Goal: Task Accomplishment & Management: Manage account settings

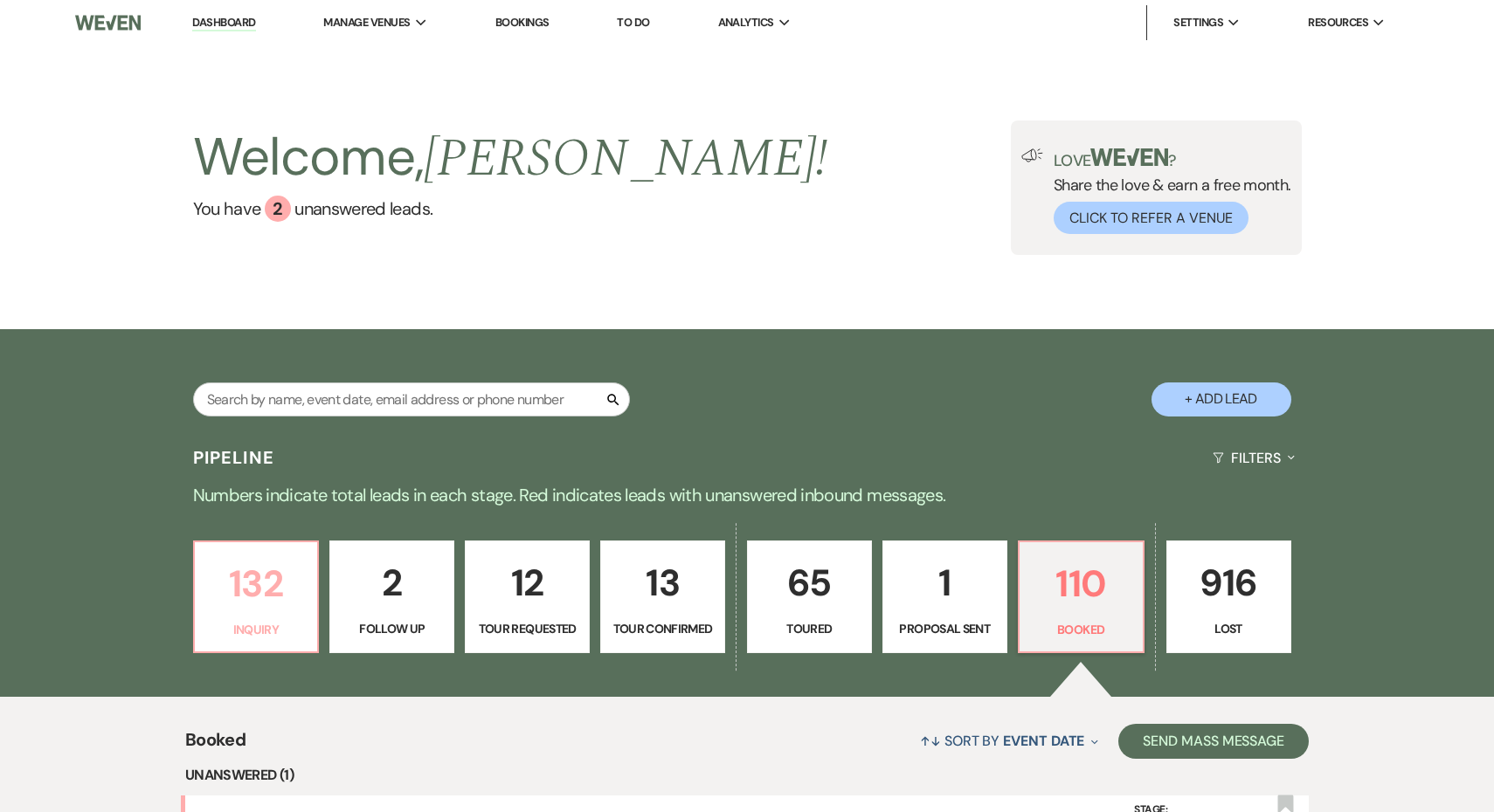
click at [254, 584] on p "132" at bounding box center [256, 584] width 102 height 59
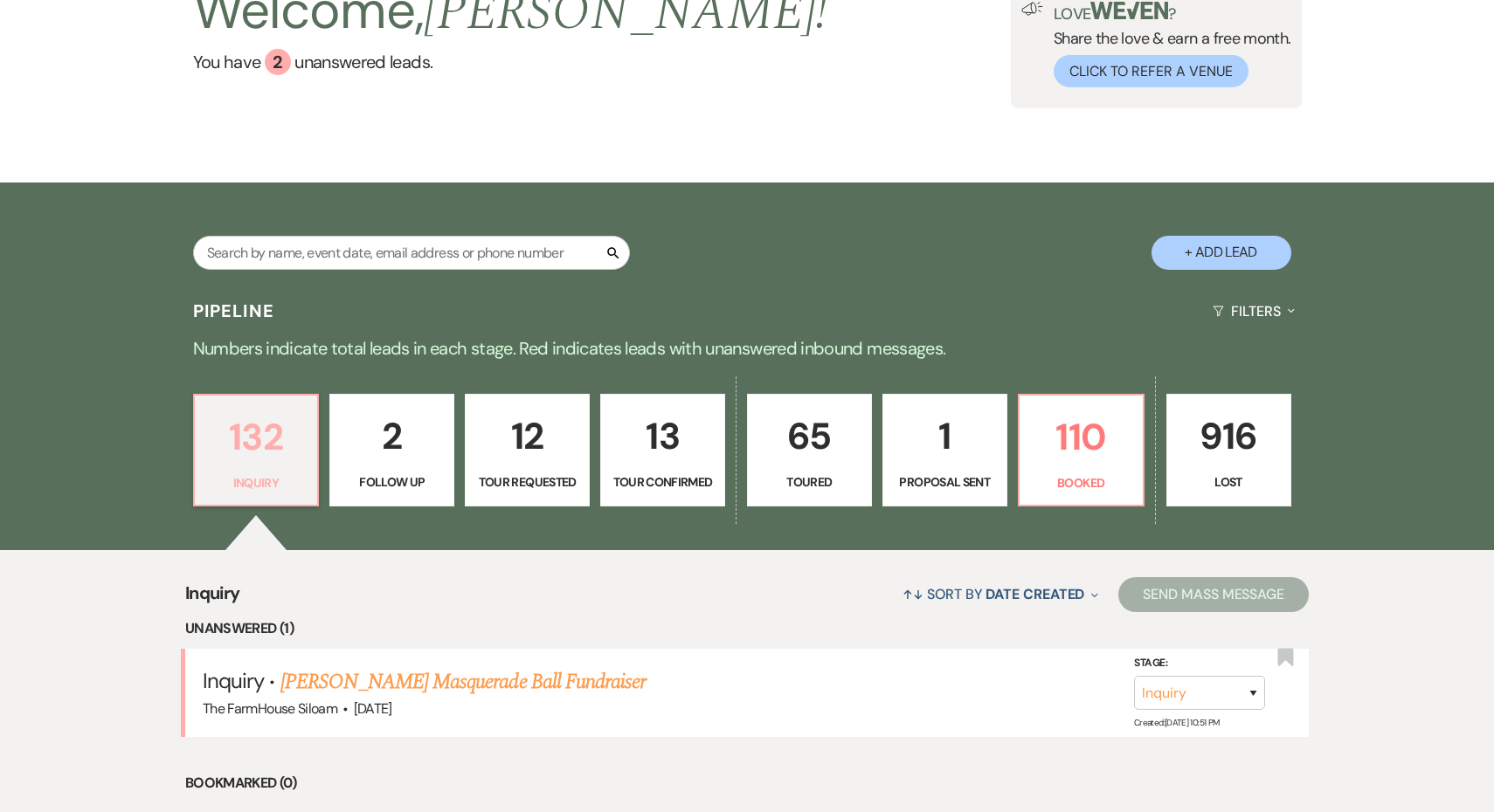
scroll to position [153, 0]
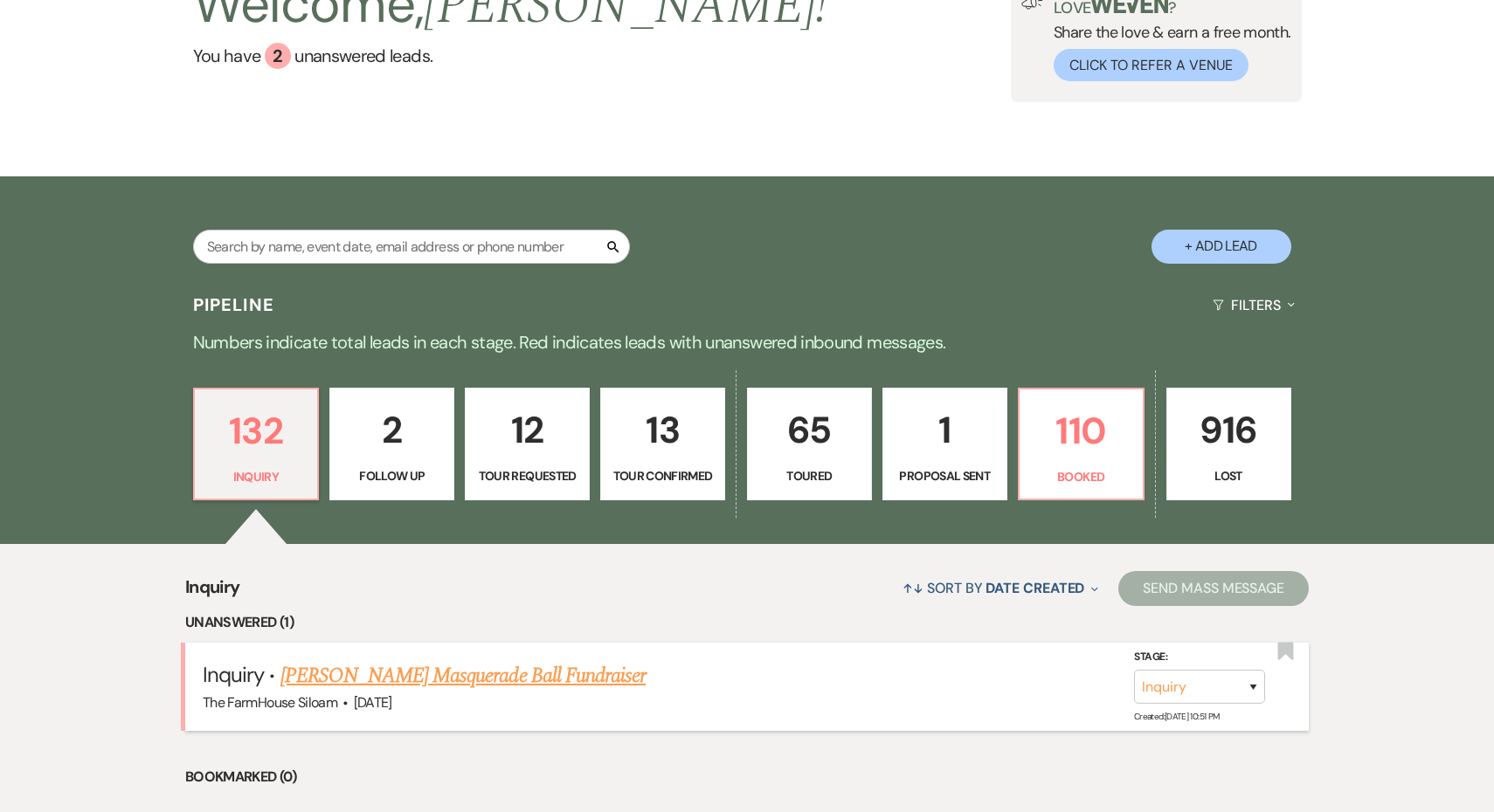
click at [422, 679] on link "Autumn Willey's Masquerade Ball Fundraiser" at bounding box center [463, 676] width 366 height 32
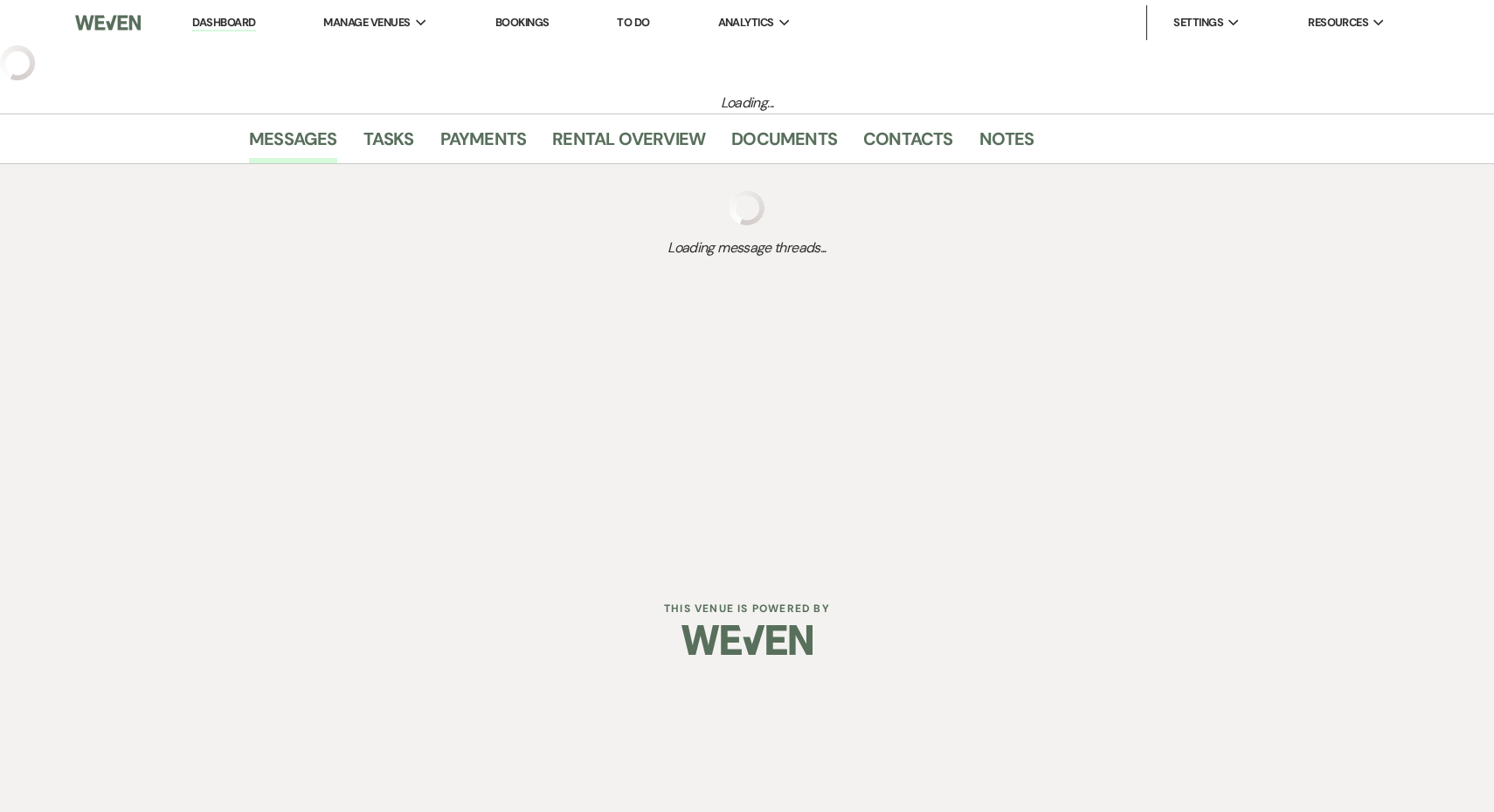
select select "5"
select select "13"
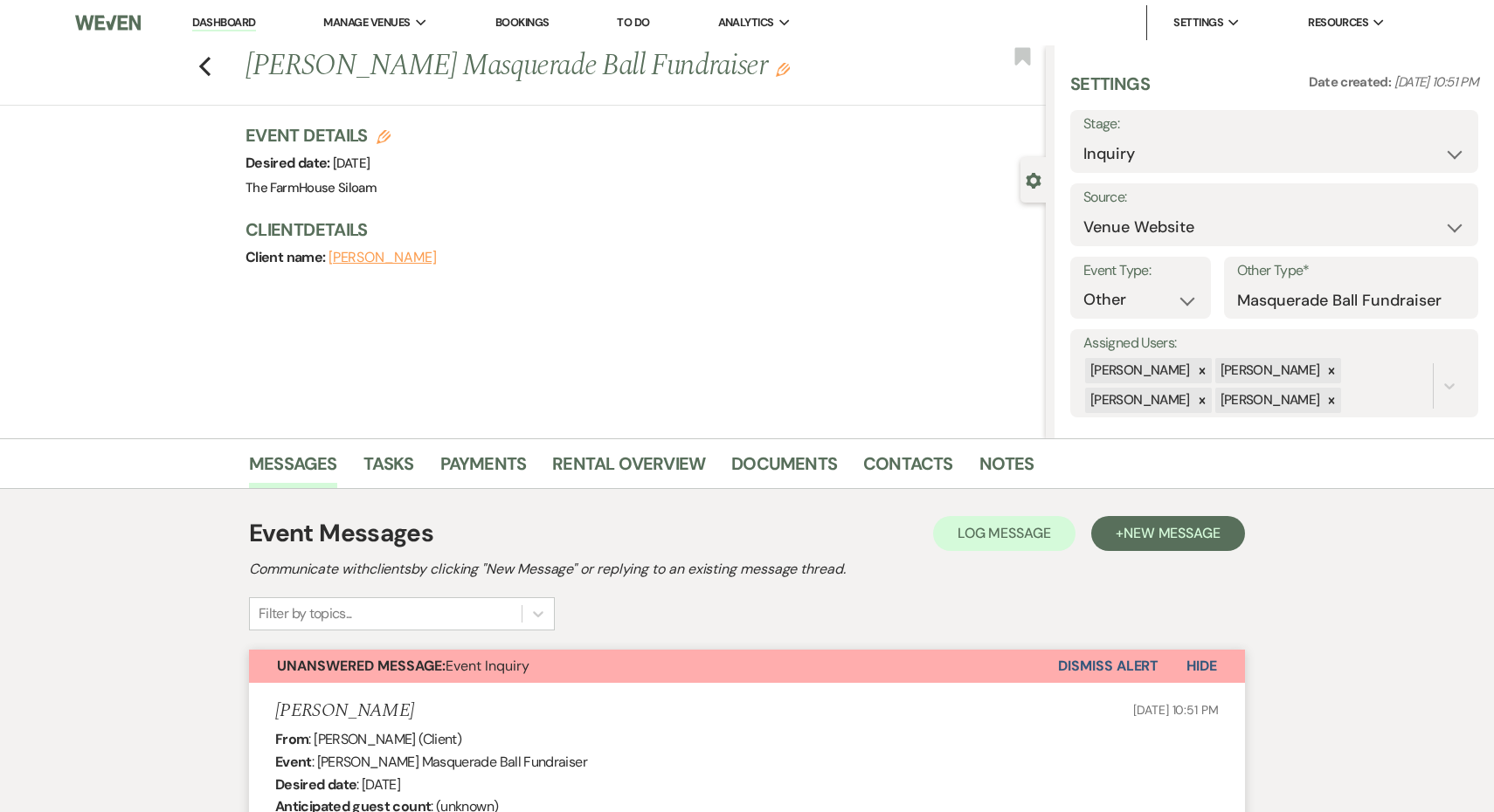
click at [1104, 672] on button "Dismiss Alert" at bounding box center [1108, 666] width 101 height 34
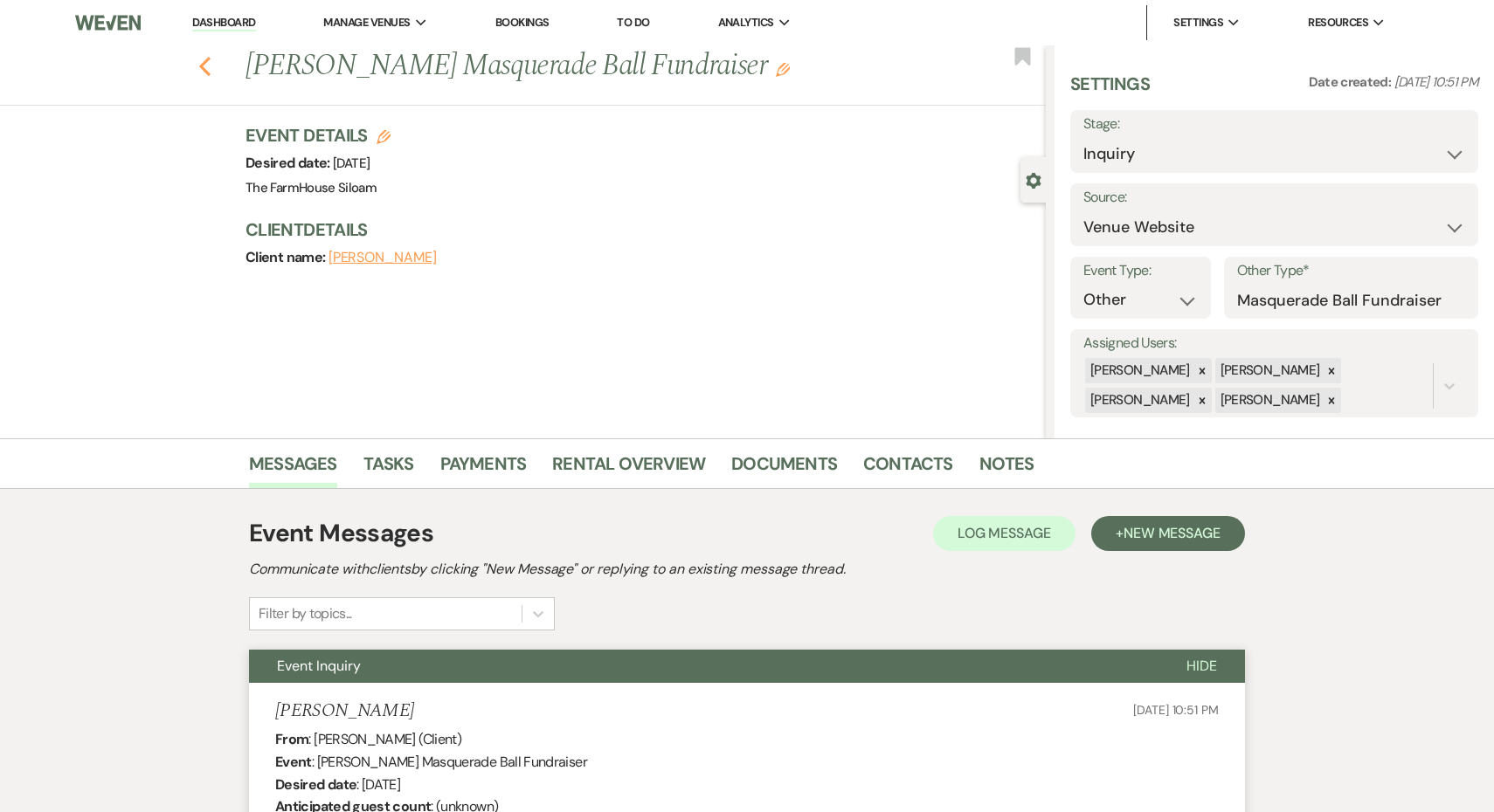
click at [205, 68] on use "button" at bounding box center [205, 66] width 12 height 19
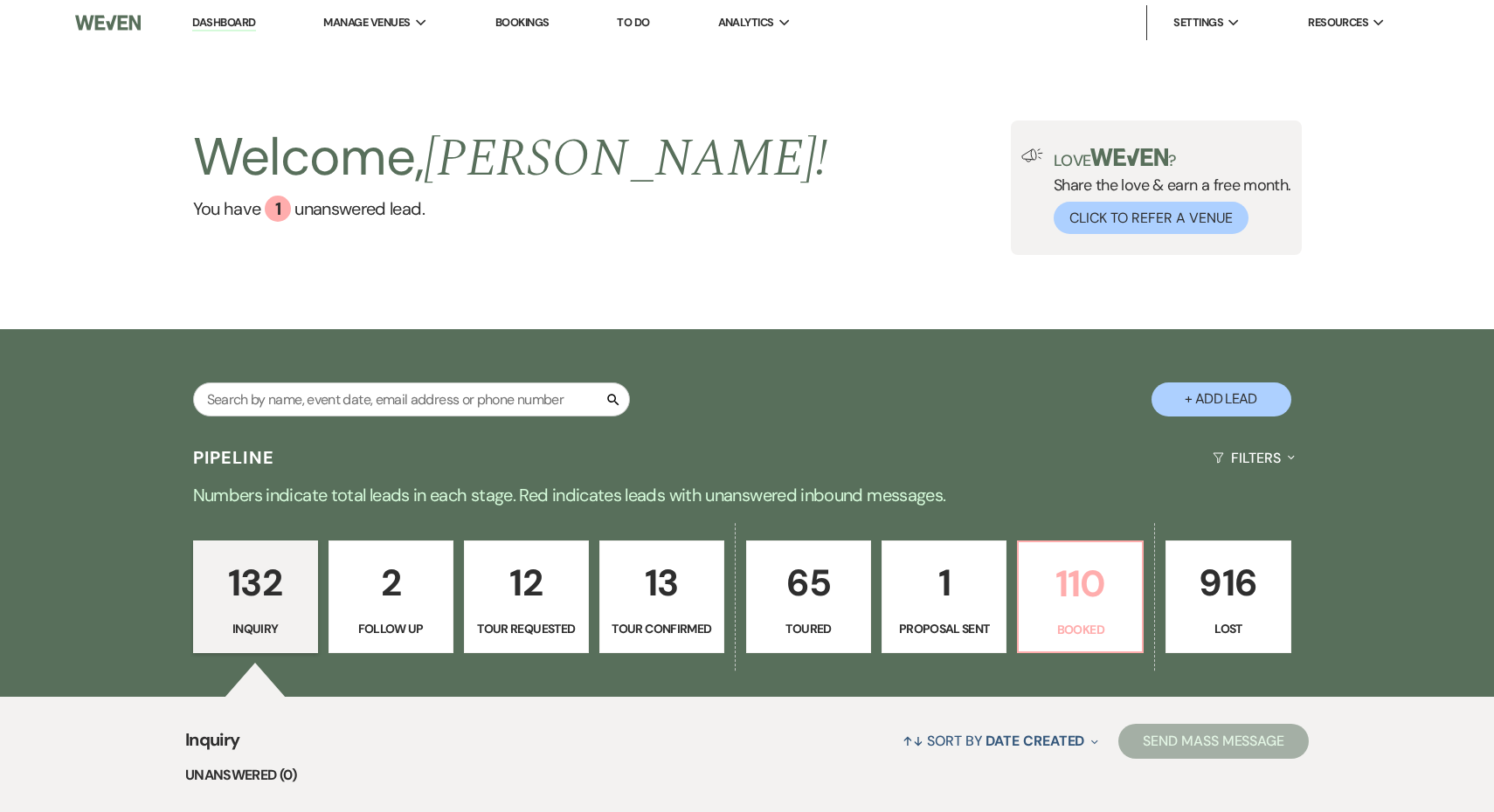
click at [1079, 616] on link "110 Booked" at bounding box center [1080, 597] width 127 height 113
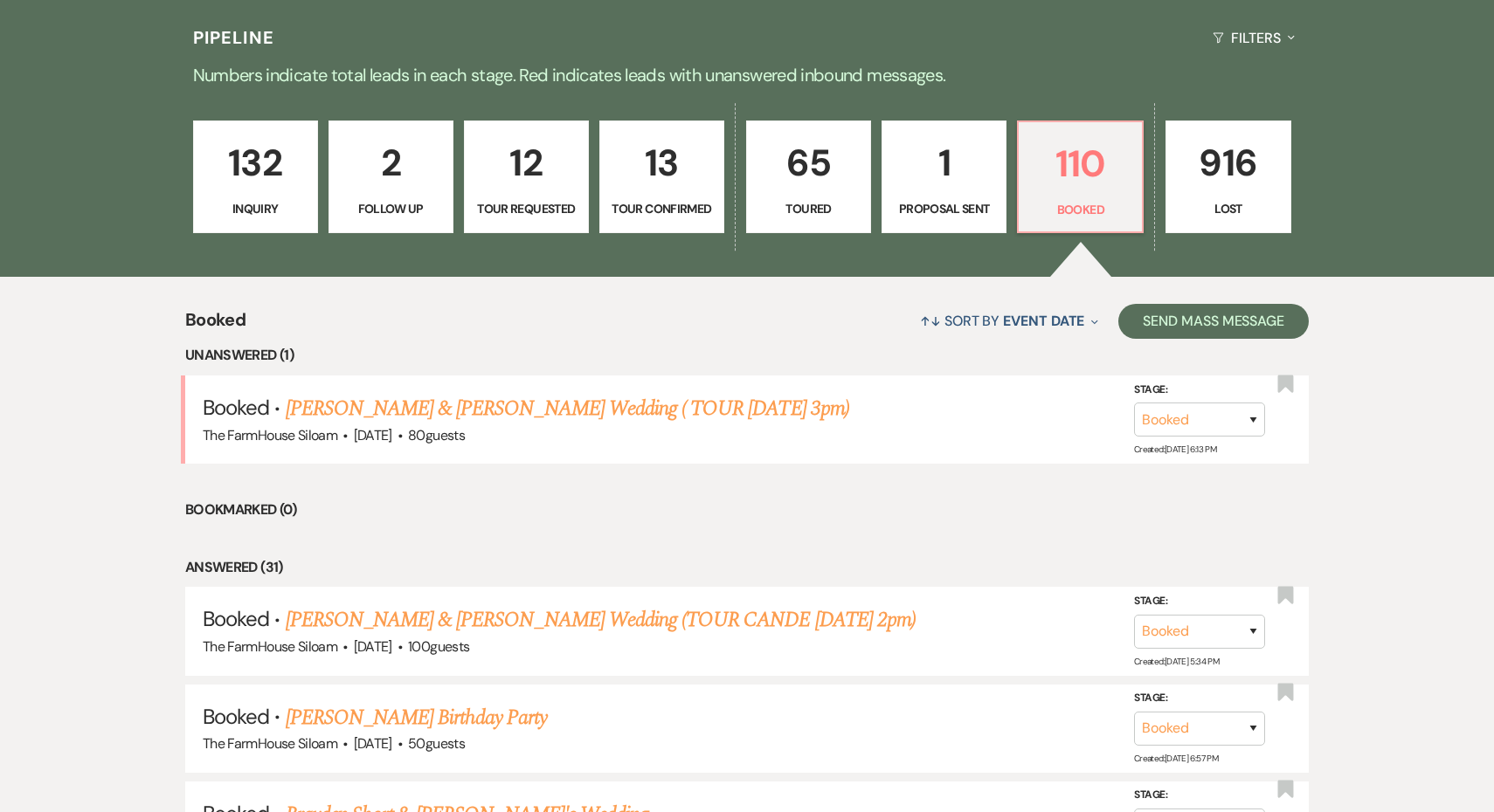
scroll to position [424, 0]
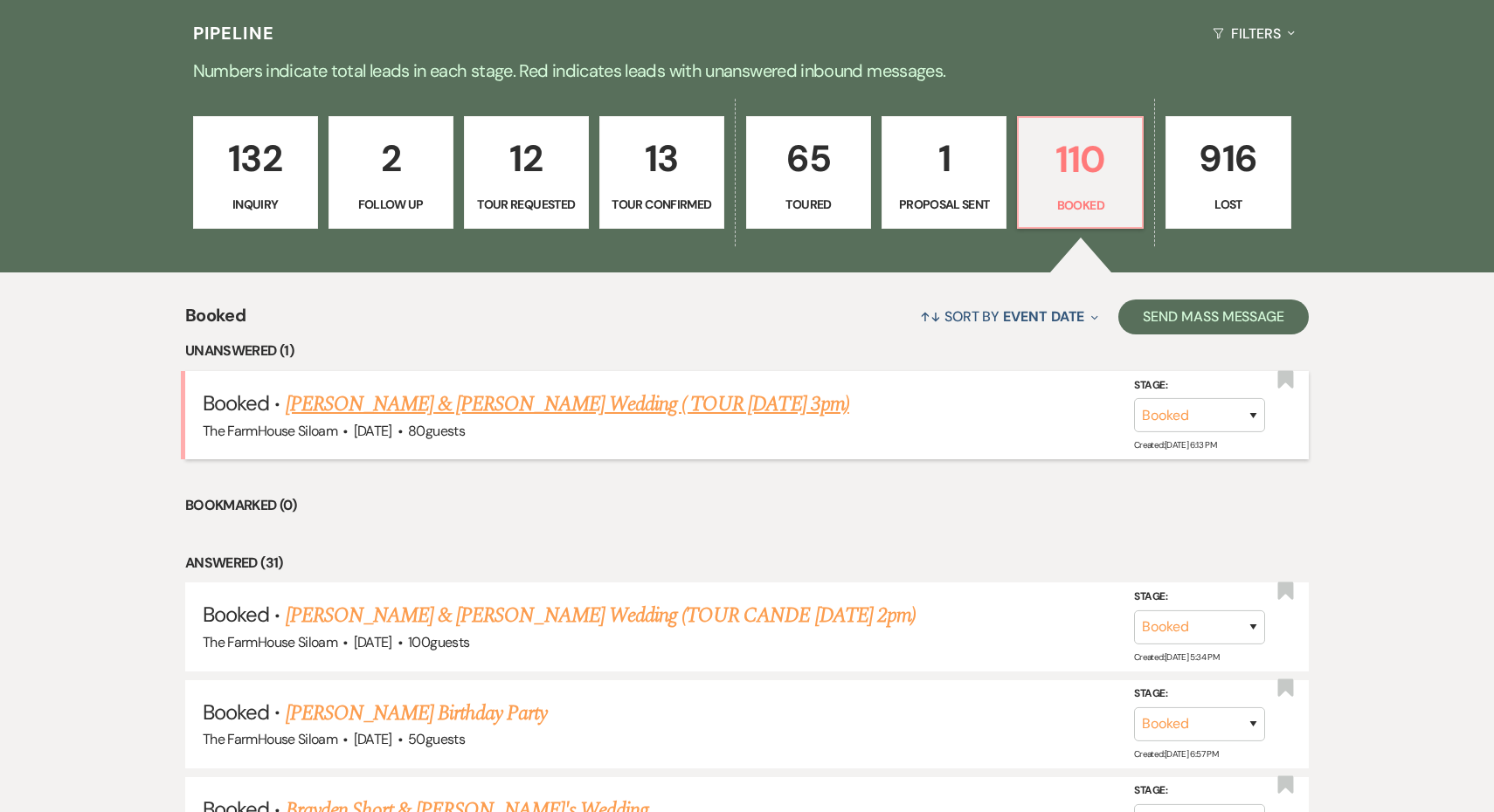
click at [740, 405] on link "[PERSON_NAME] & [PERSON_NAME] Wedding ( TOUR [DATE] 3pm)" at bounding box center [567, 404] width 564 height 32
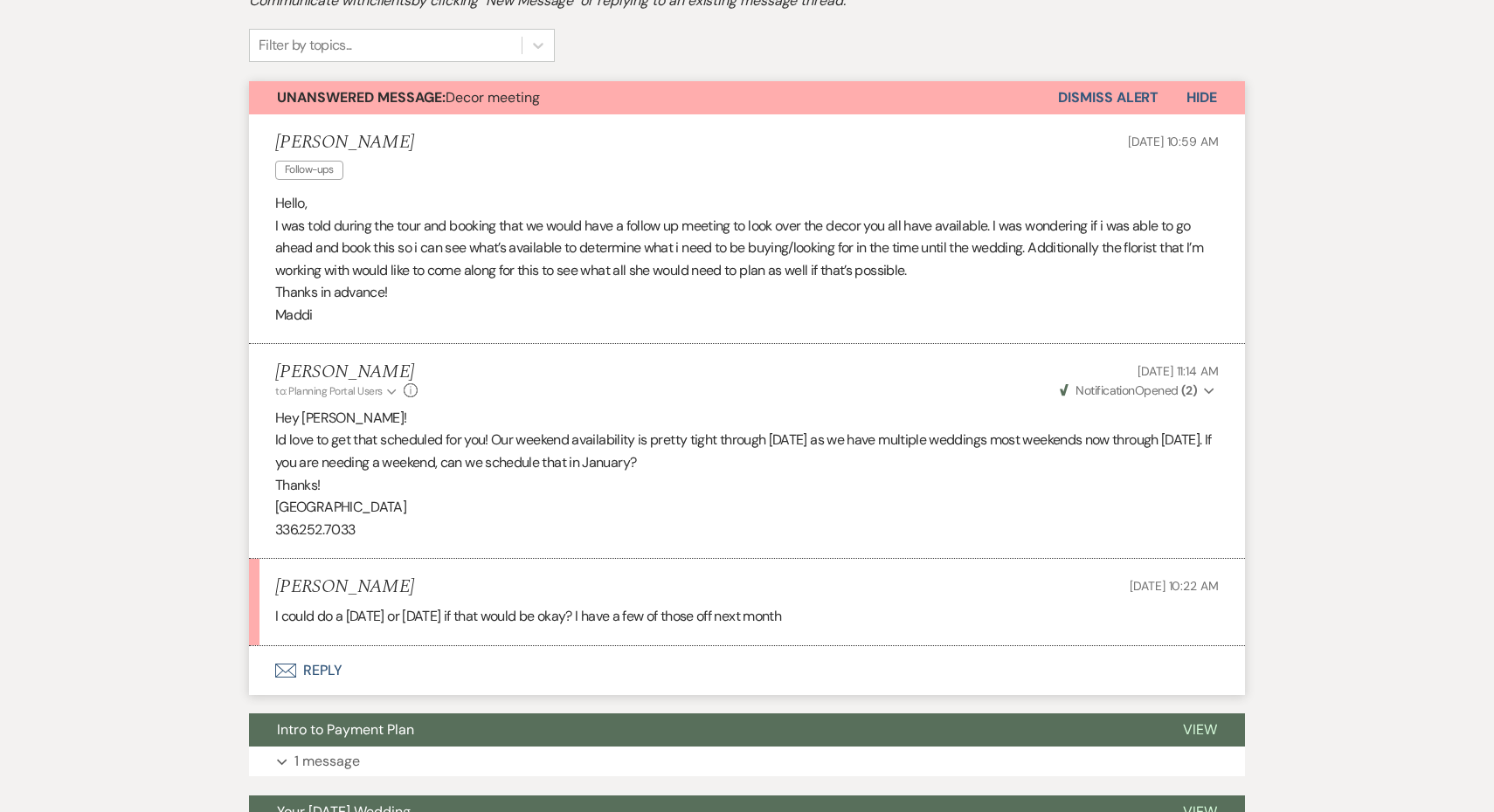
scroll to position [441, 0]
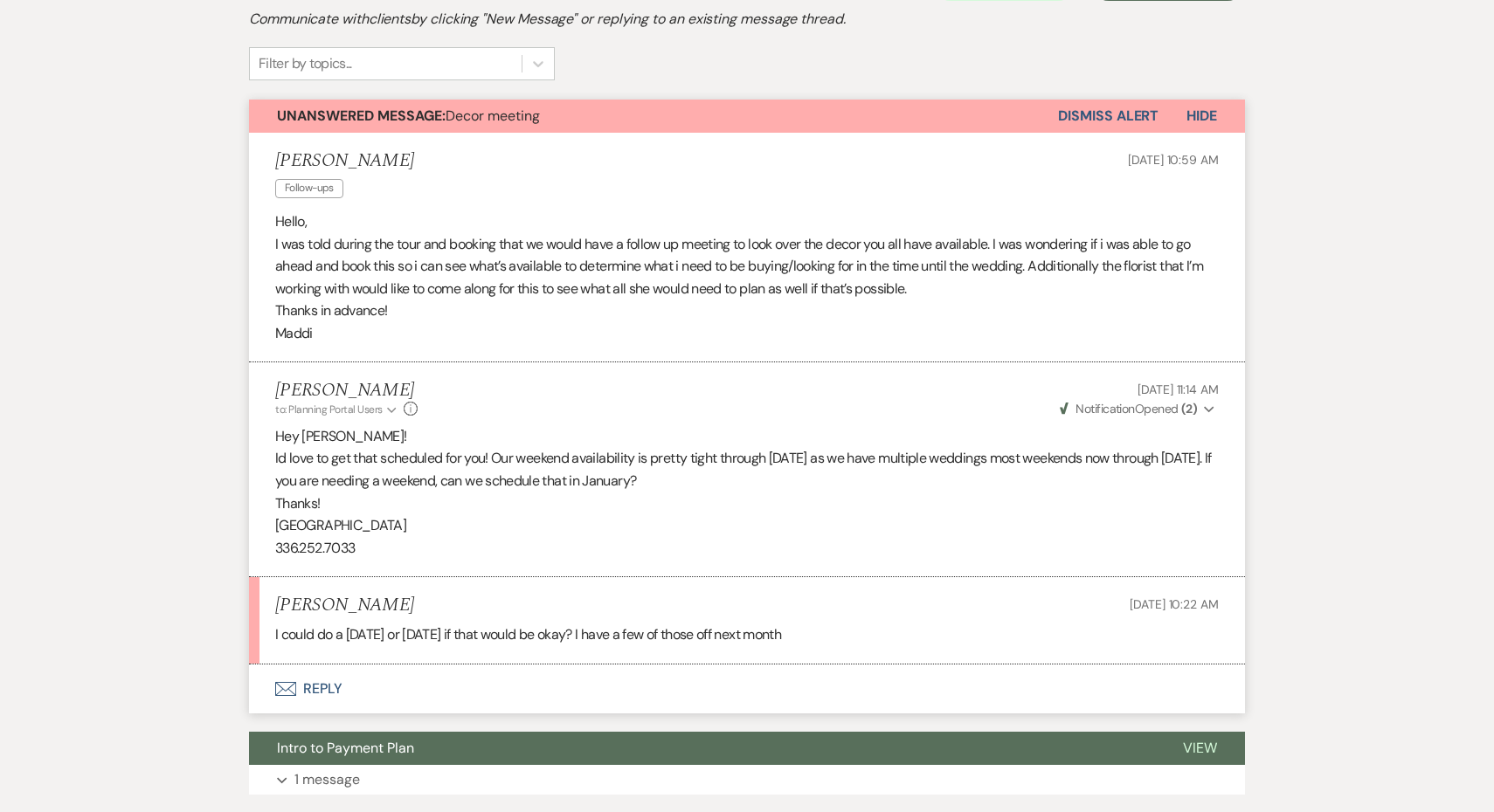
click at [1096, 100] on button "Dismiss Alert" at bounding box center [1108, 116] width 101 height 34
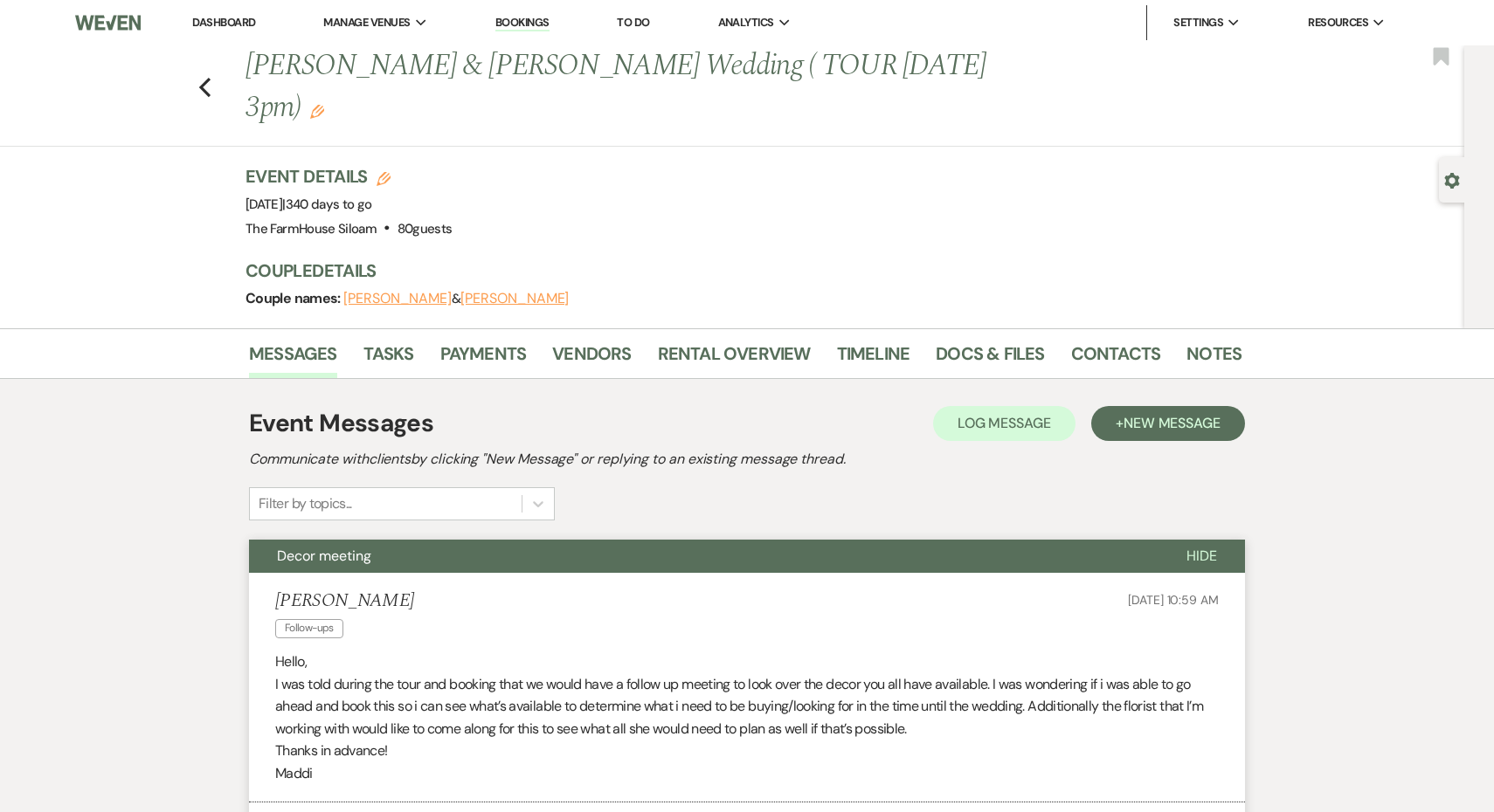
scroll to position [0, 0]
click at [207, 77] on icon "Previous" at bounding box center [205, 87] width 13 height 21
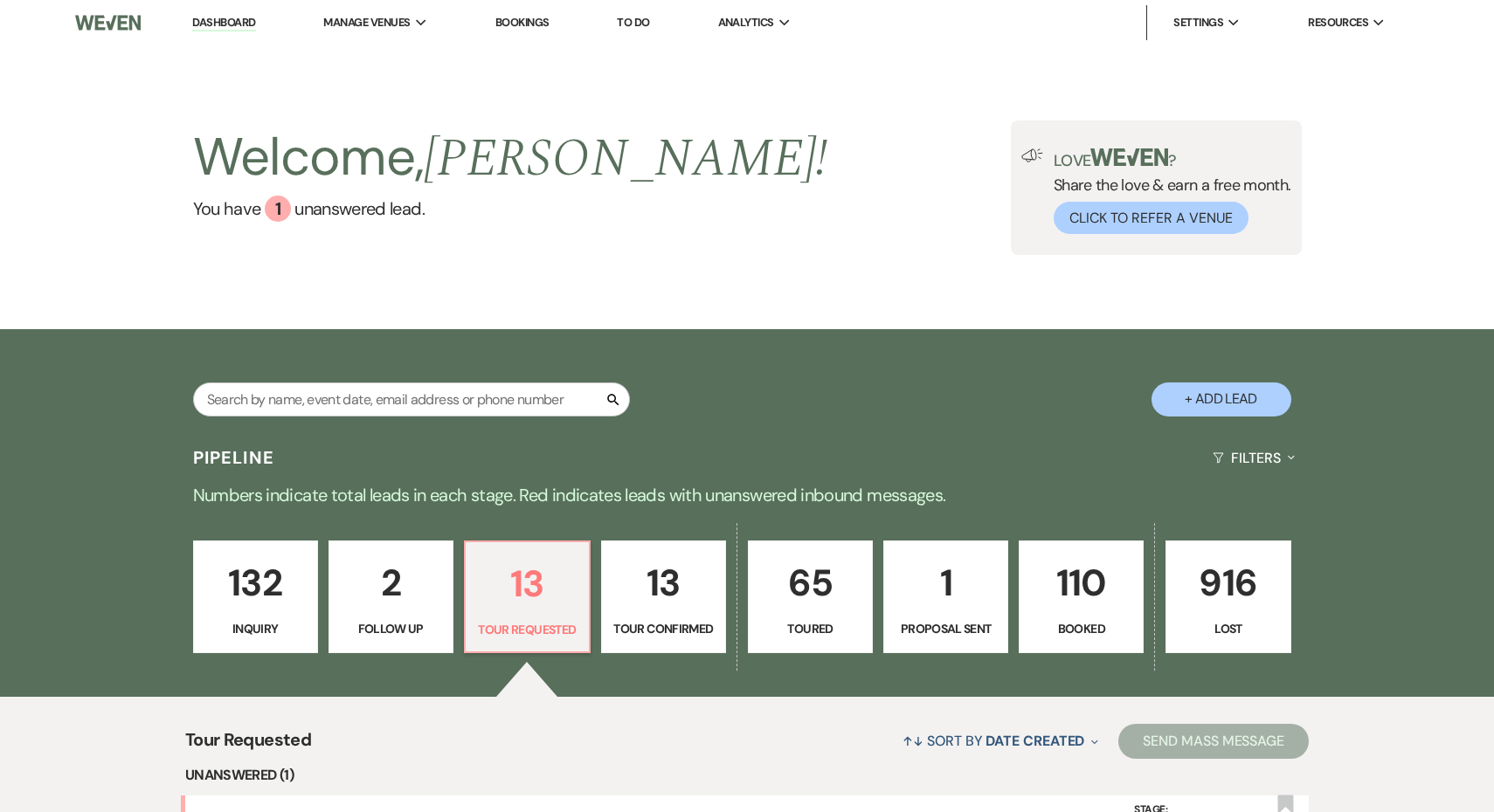
select select "2"
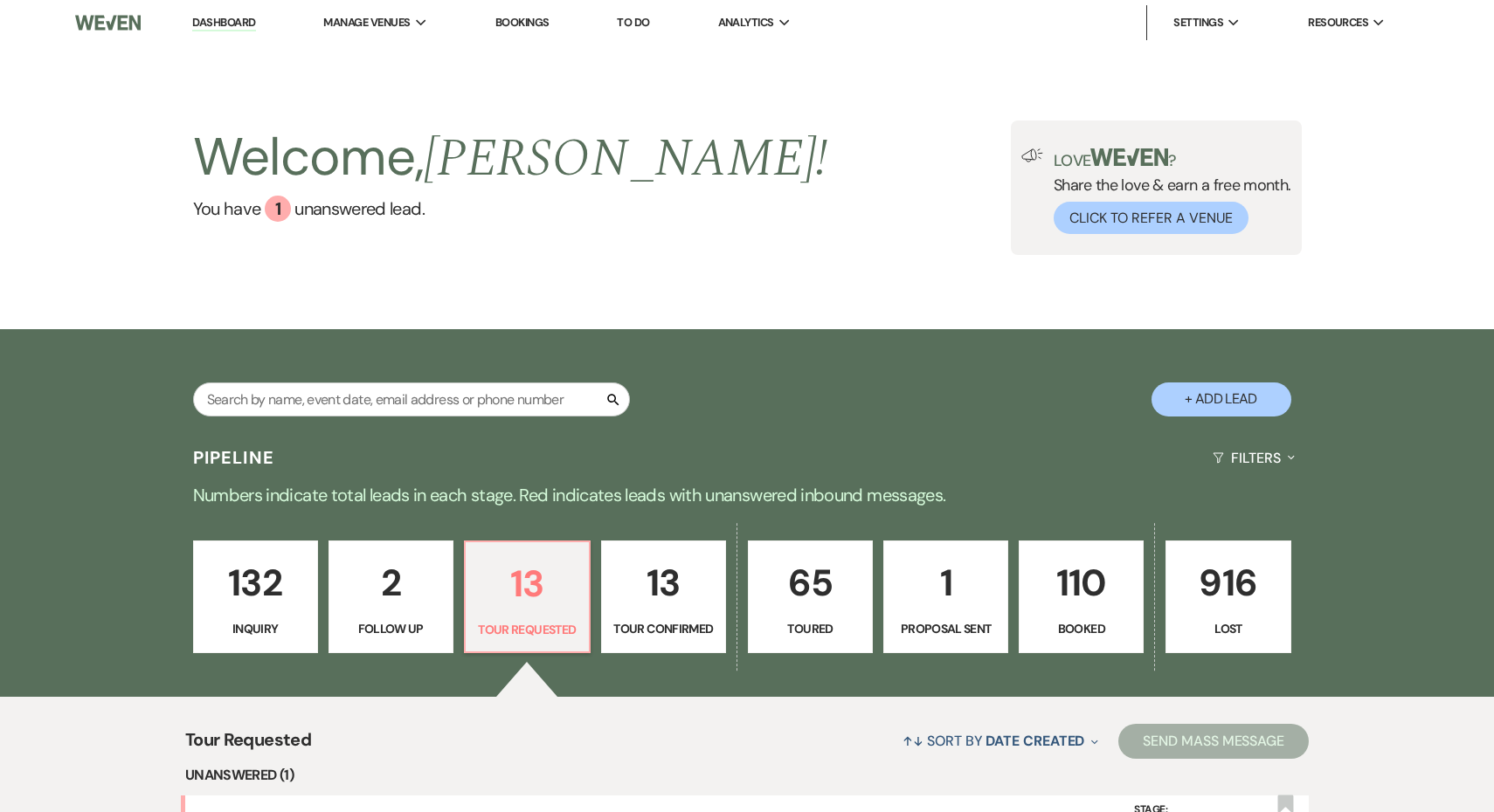
select select "2"
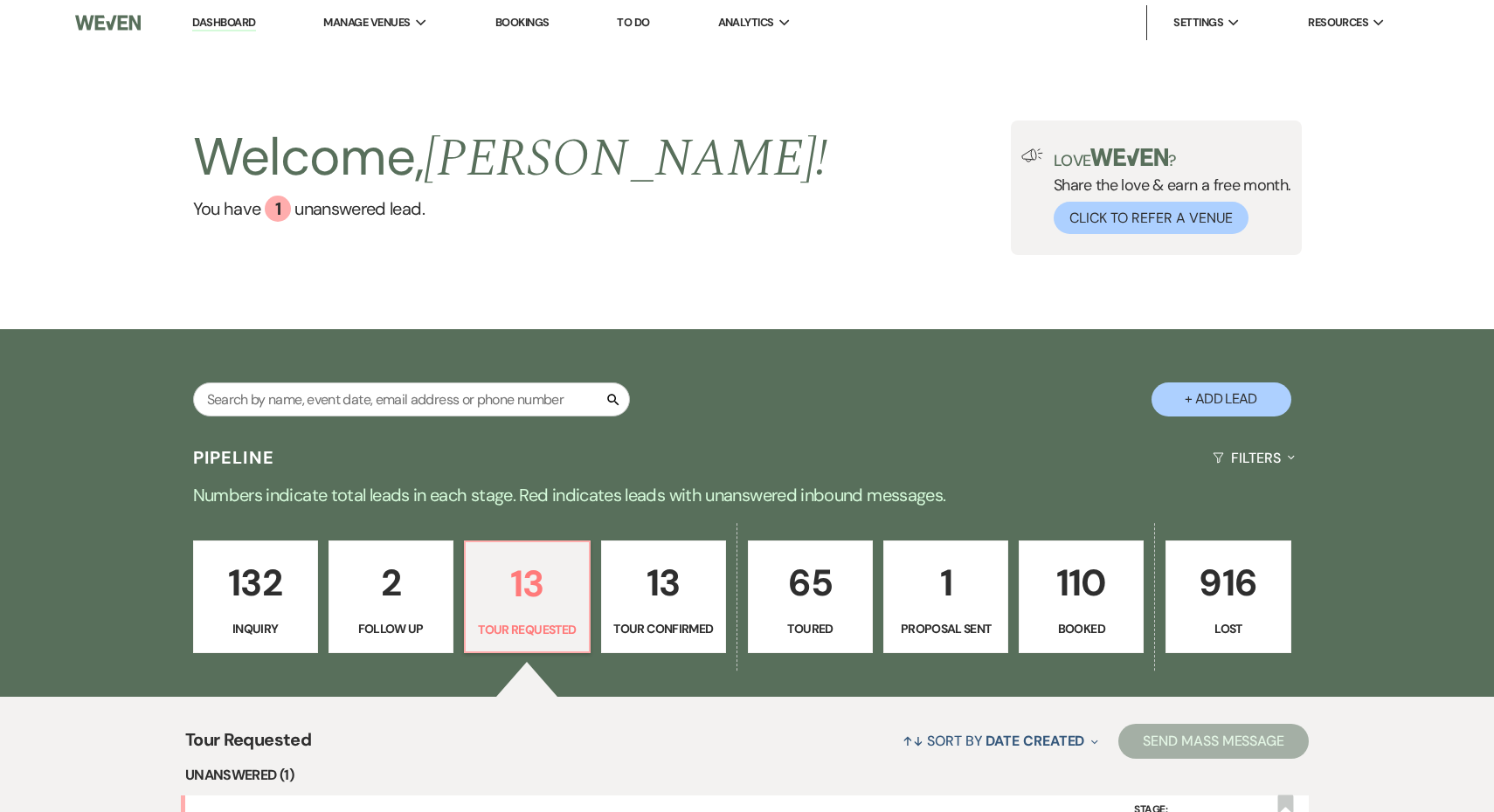
select select "2"
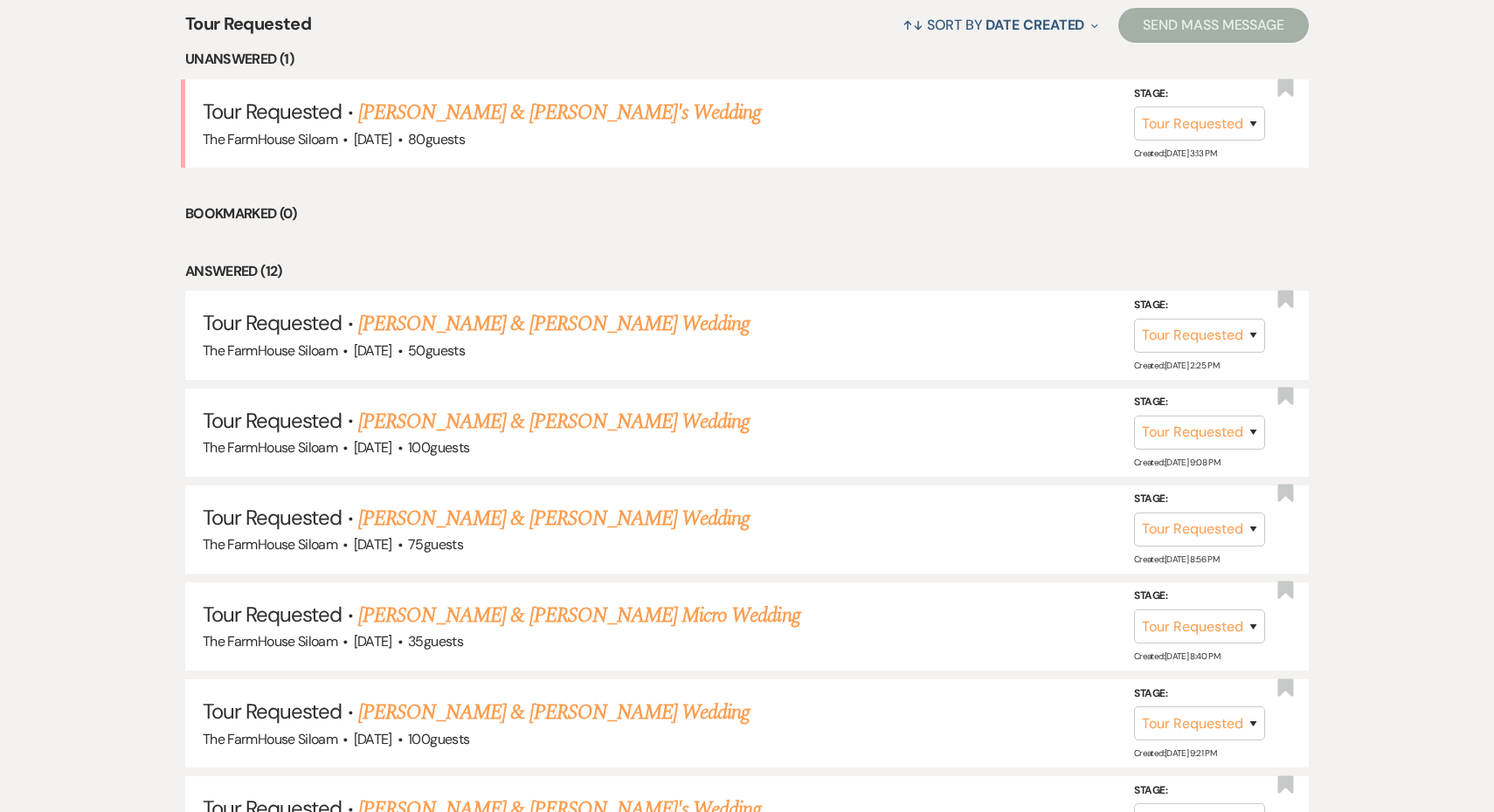
scroll to position [775, 0]
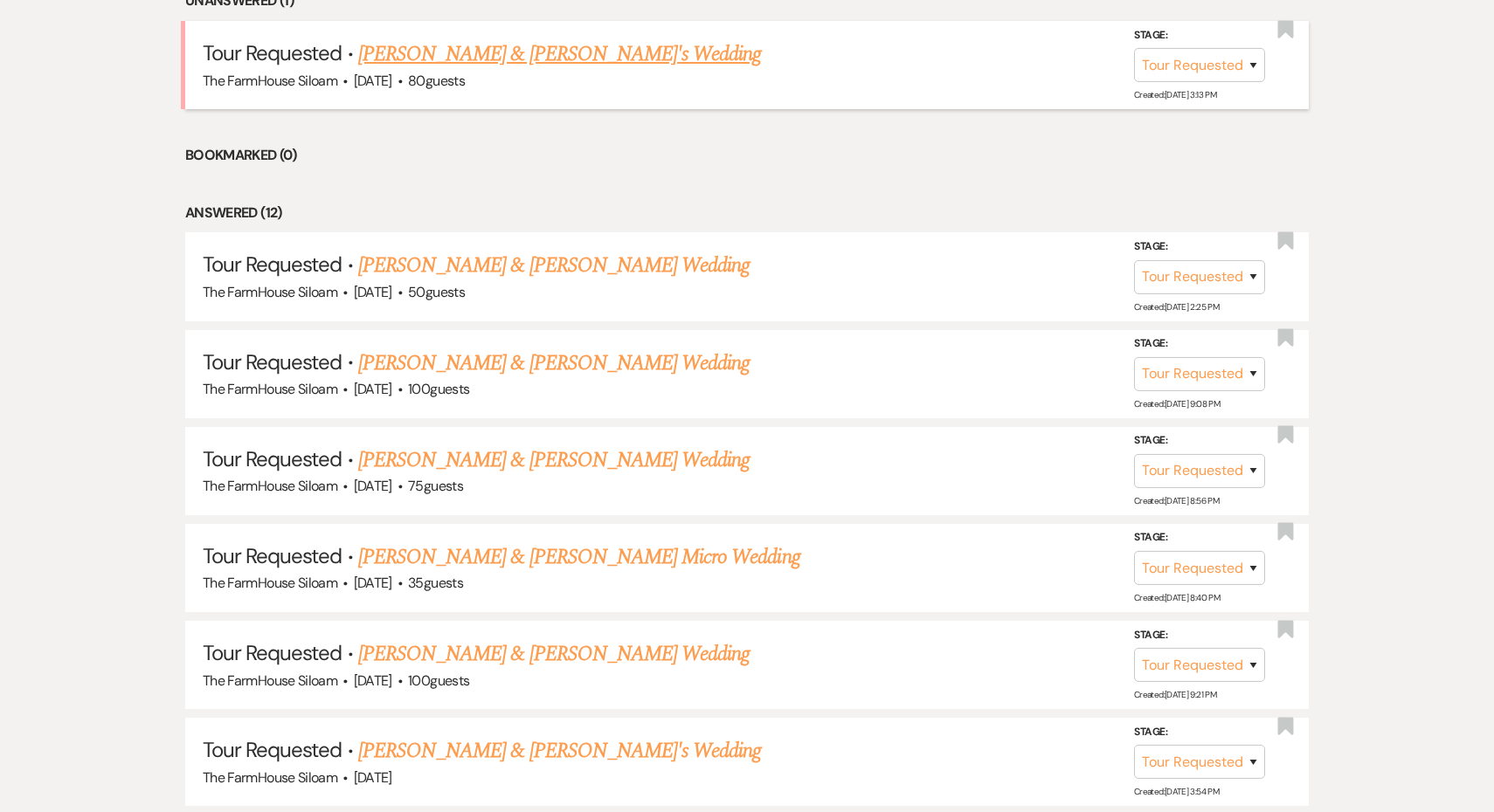
click at [491, 52] on link "[PERSON_NAME] & [PERSON_NAME]'s Wedding" at bounding box center [560, 54] width 403 height 32
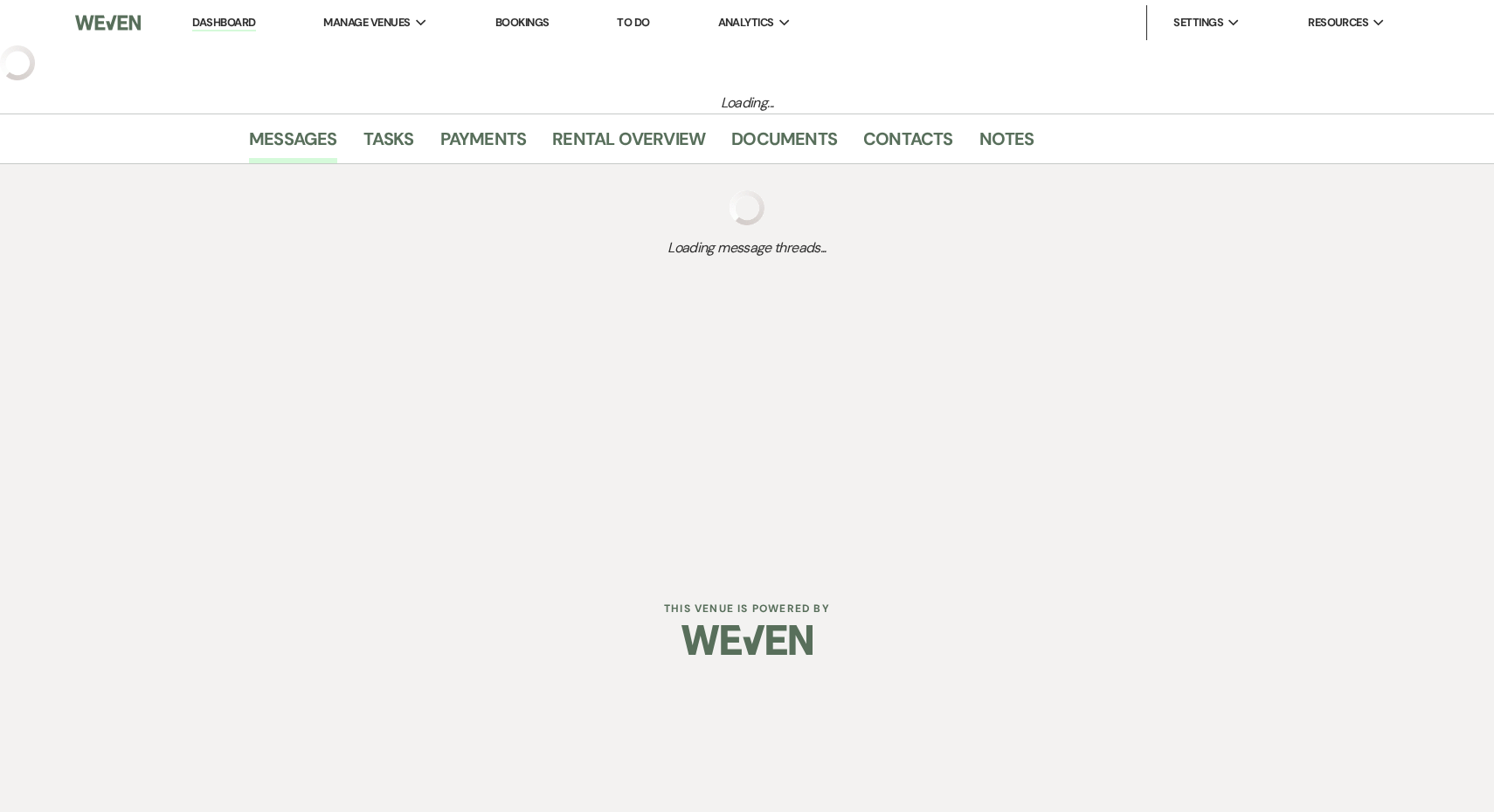
select select "2"
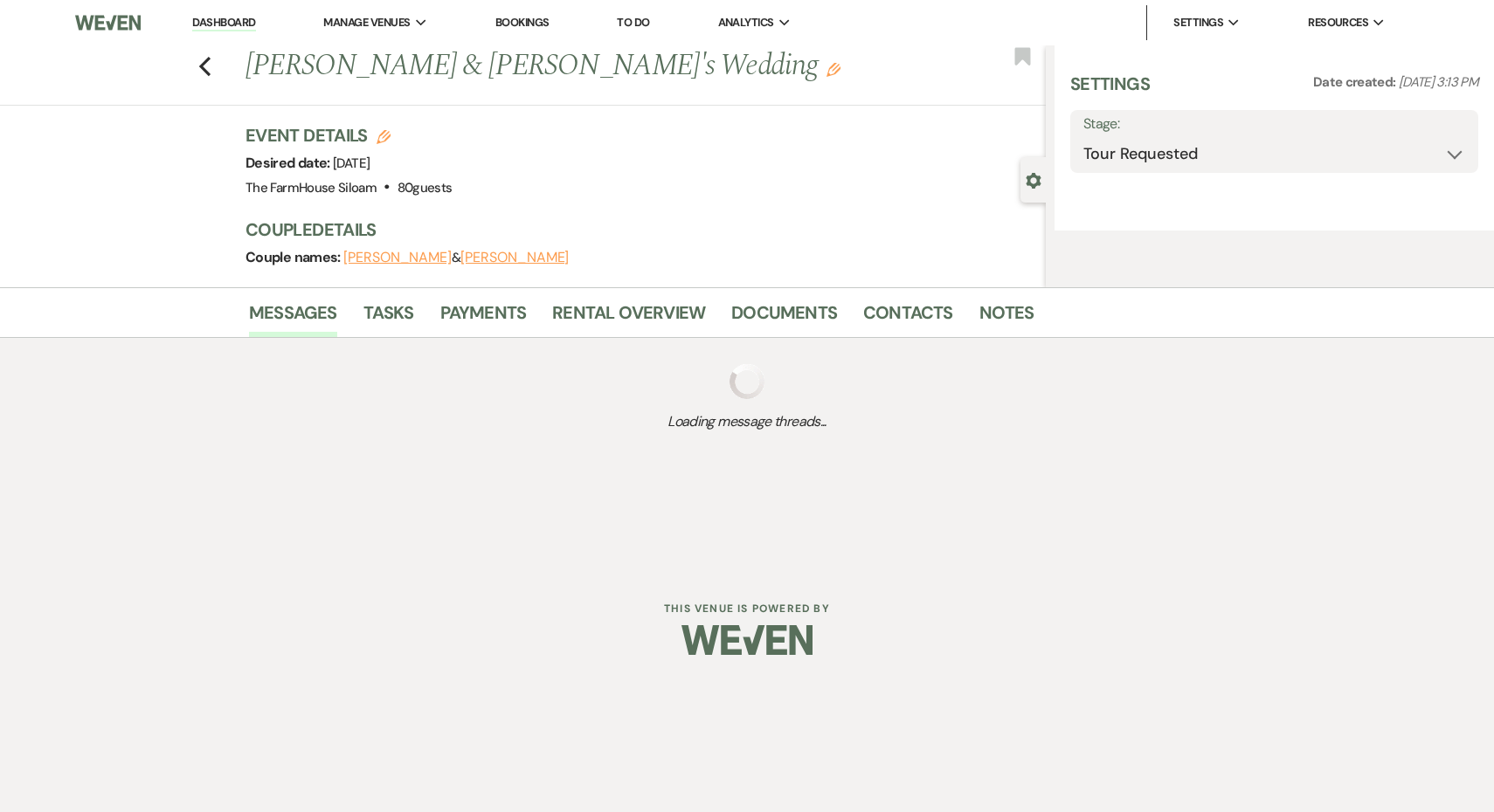
select select "5"
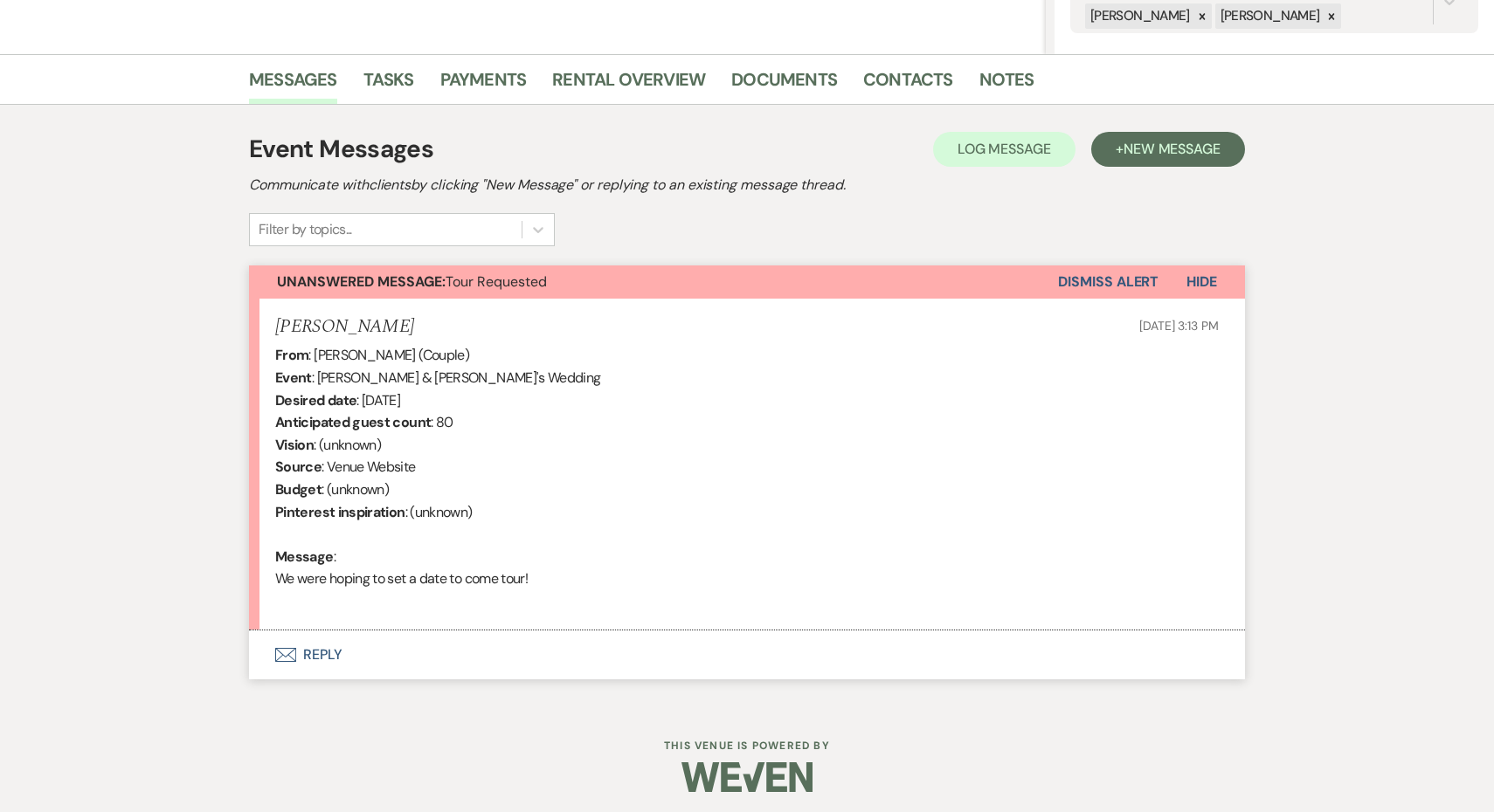
scroll to position [383, 0]
click at [325, 642] on button "Envelope Reply" at bounding box center [746, 656] width 996 height 49
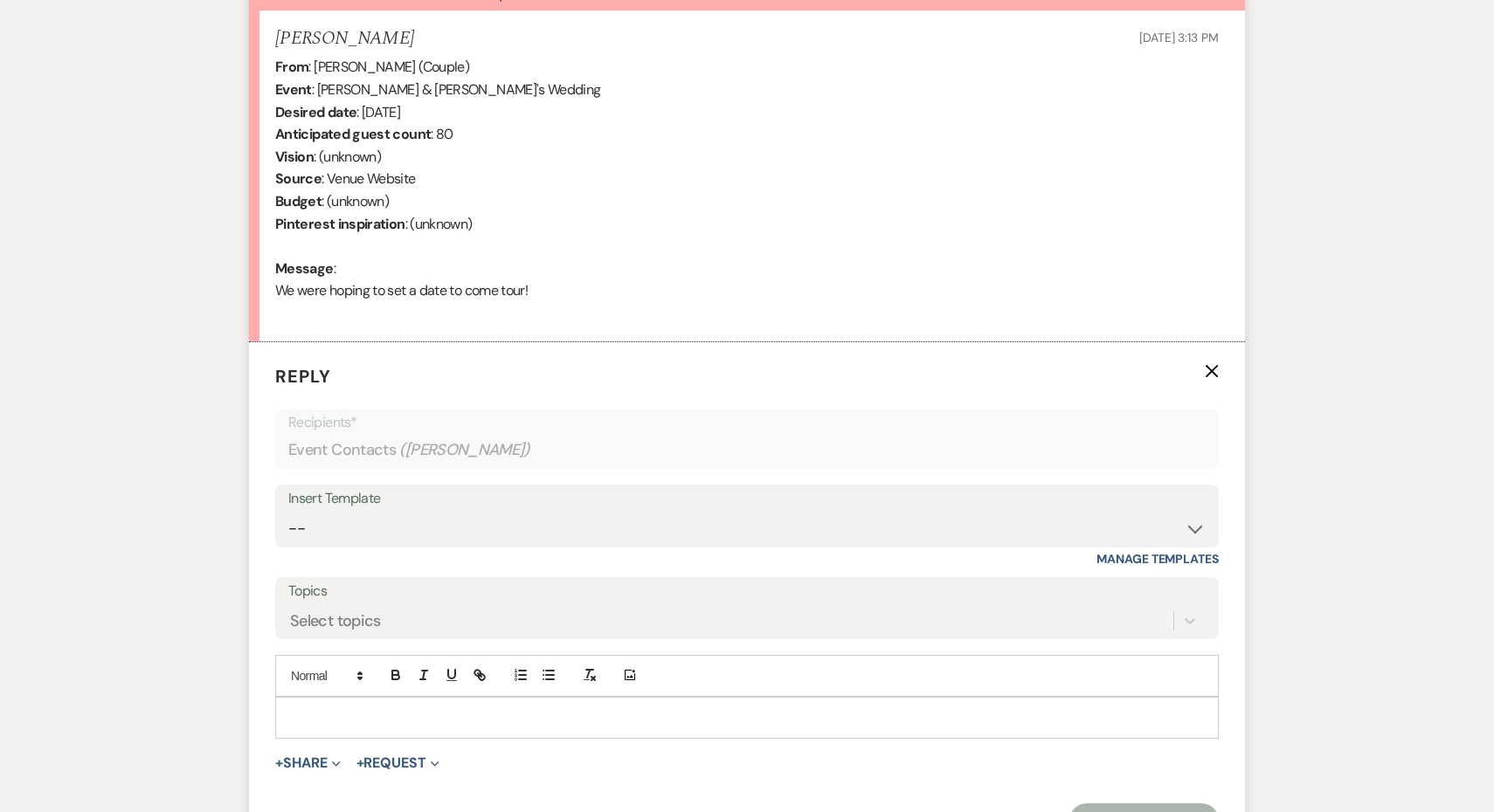
scroll to position [715, 0]
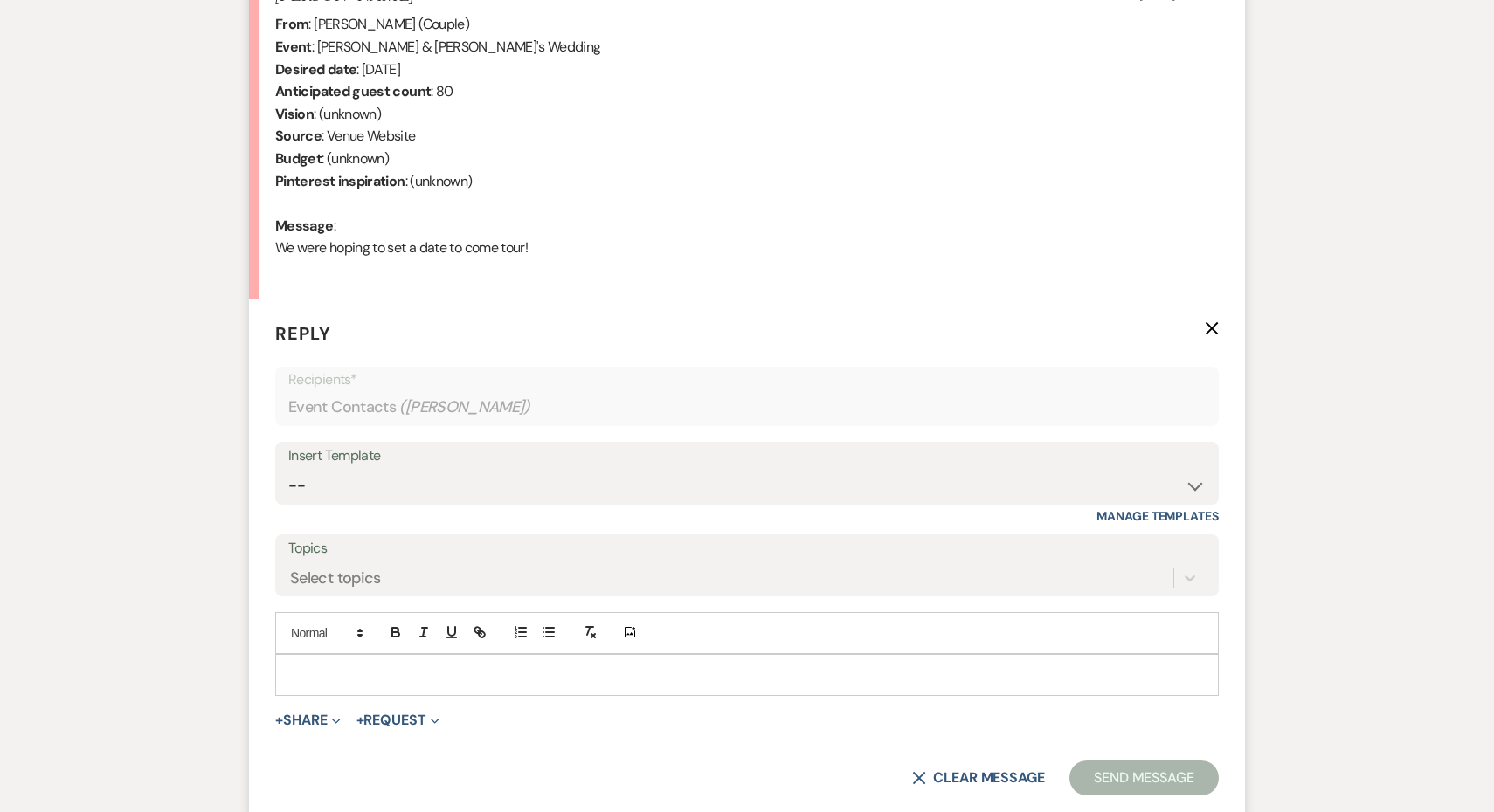
click at [354, 665] on p at bounding box center [747, 675] width 916 height 19
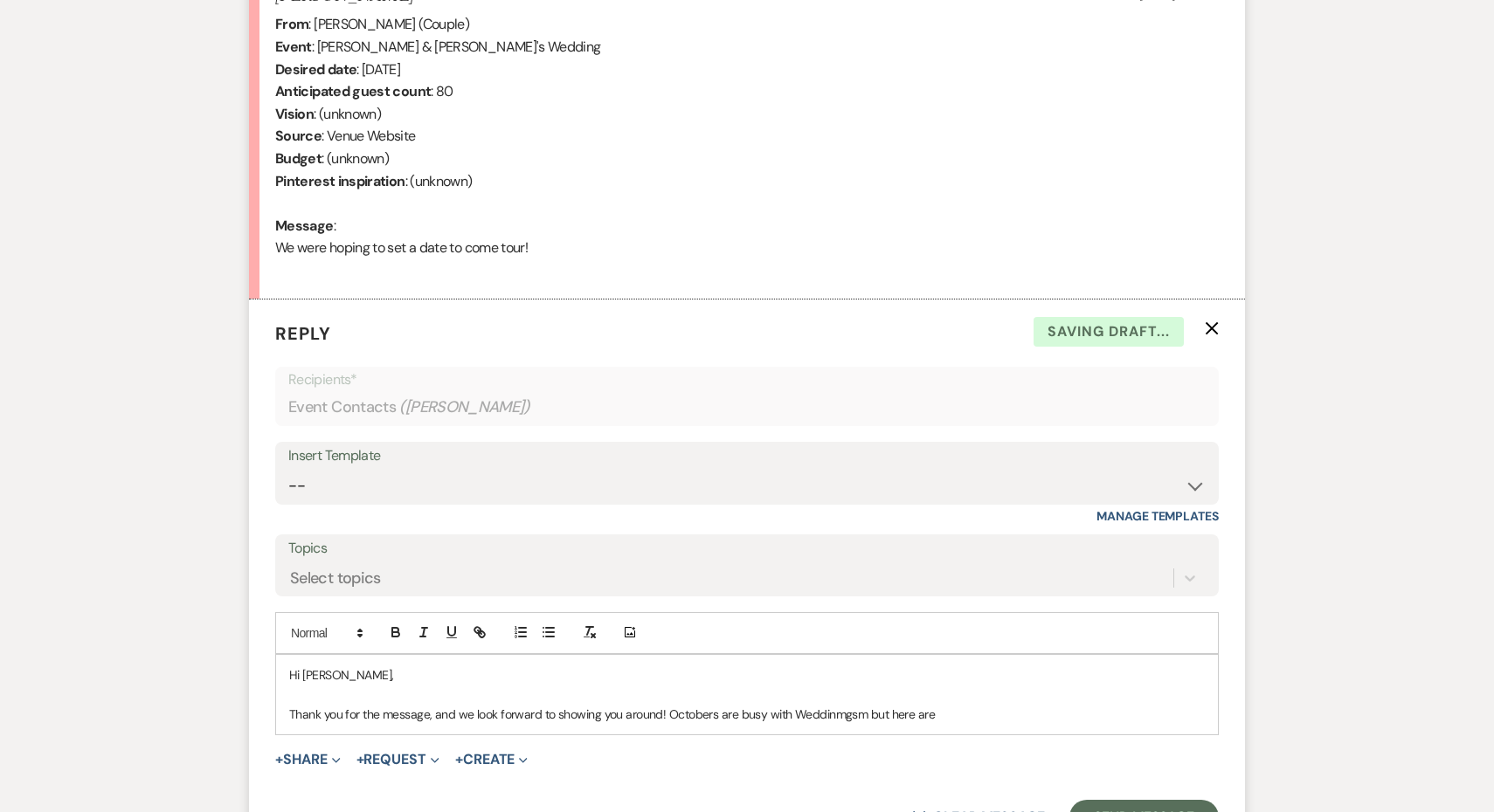
click at [859, 705] on p "Thank you for the message, and we look forward to showing you around! Octobers …" at bounding box center [747, 714] width 916 height 19
click at [955, 705] on p "Thank you for the message, and we look forward to showing you around! Octobers …" at bounding box center [747, 714] width 916 height 19
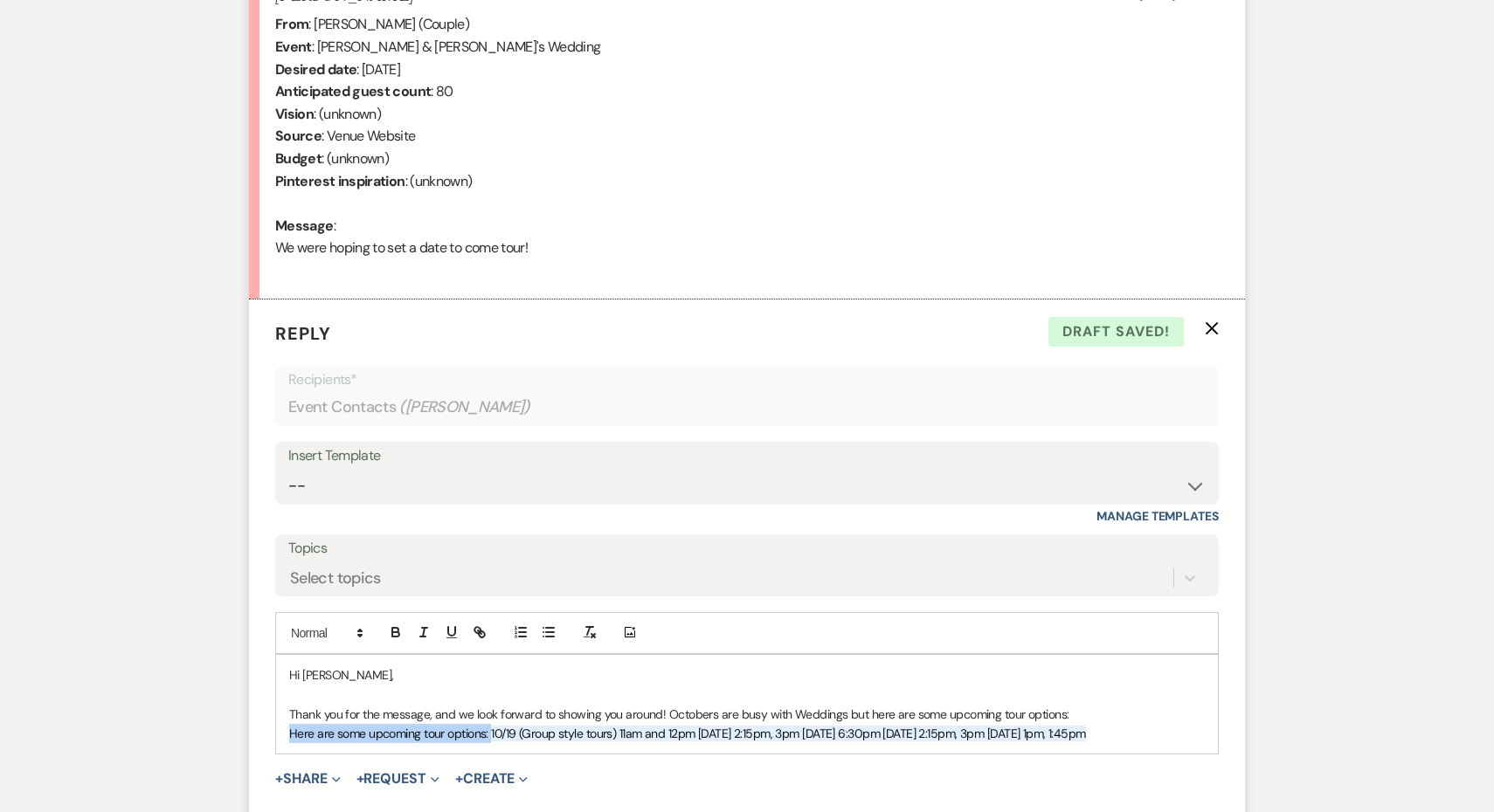
drag, startPoint x: 491, startPoint y: 721, endPoint x: 280, endPoint y: 723, distance: 211.0
click at [280, 723] on div "Hi [PERSON_NAME], Thank you for the message, and we look forward to showing you…" at bounding box center [747, 705] width 942 height 100
click at [499, 727] on span "10/19 (Group style tours) 11am and 12pm [DATE] 2:15pm, 3pm [DATE] 6:30pm [DATE]…" at bounding box center [586, 733] width 594 height 15
click at [494, 726] on span "10/19 (Group style tours) 11am and 12pm 1 ﻿ 0/21 2:15pm, 3pm [DATE] 6:30pm [DAT…" at bounding box center [582, 733] width 586 height 15
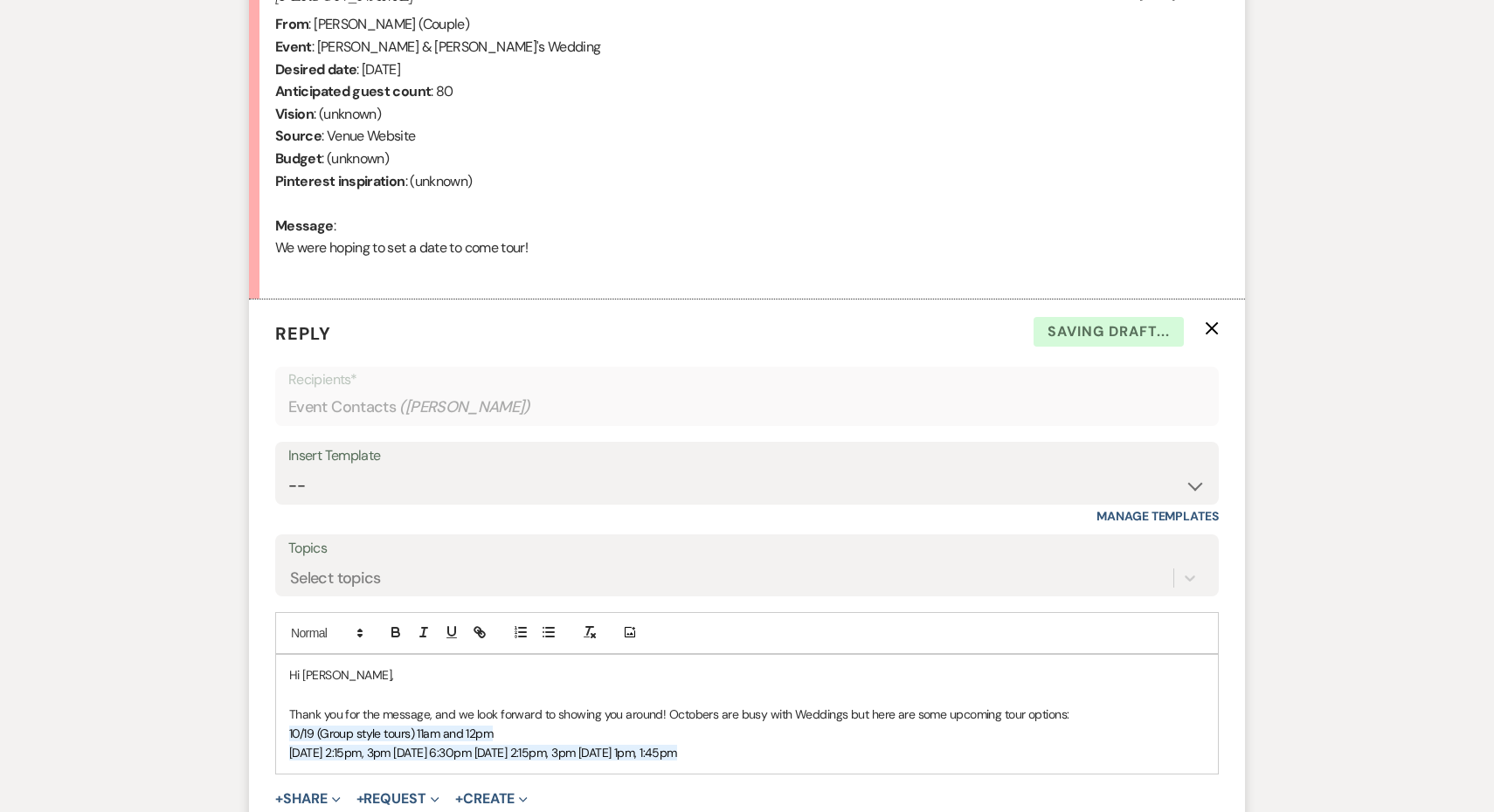
click at [392, 745] on span "﻿ [DATE] 2:15pm, 3pm [DATE] 6:30pm [DATE] 2:15pm, 3pm [DATE] 1pm, 1:45pm" at bounding box center [483, 752] width 388 height 15
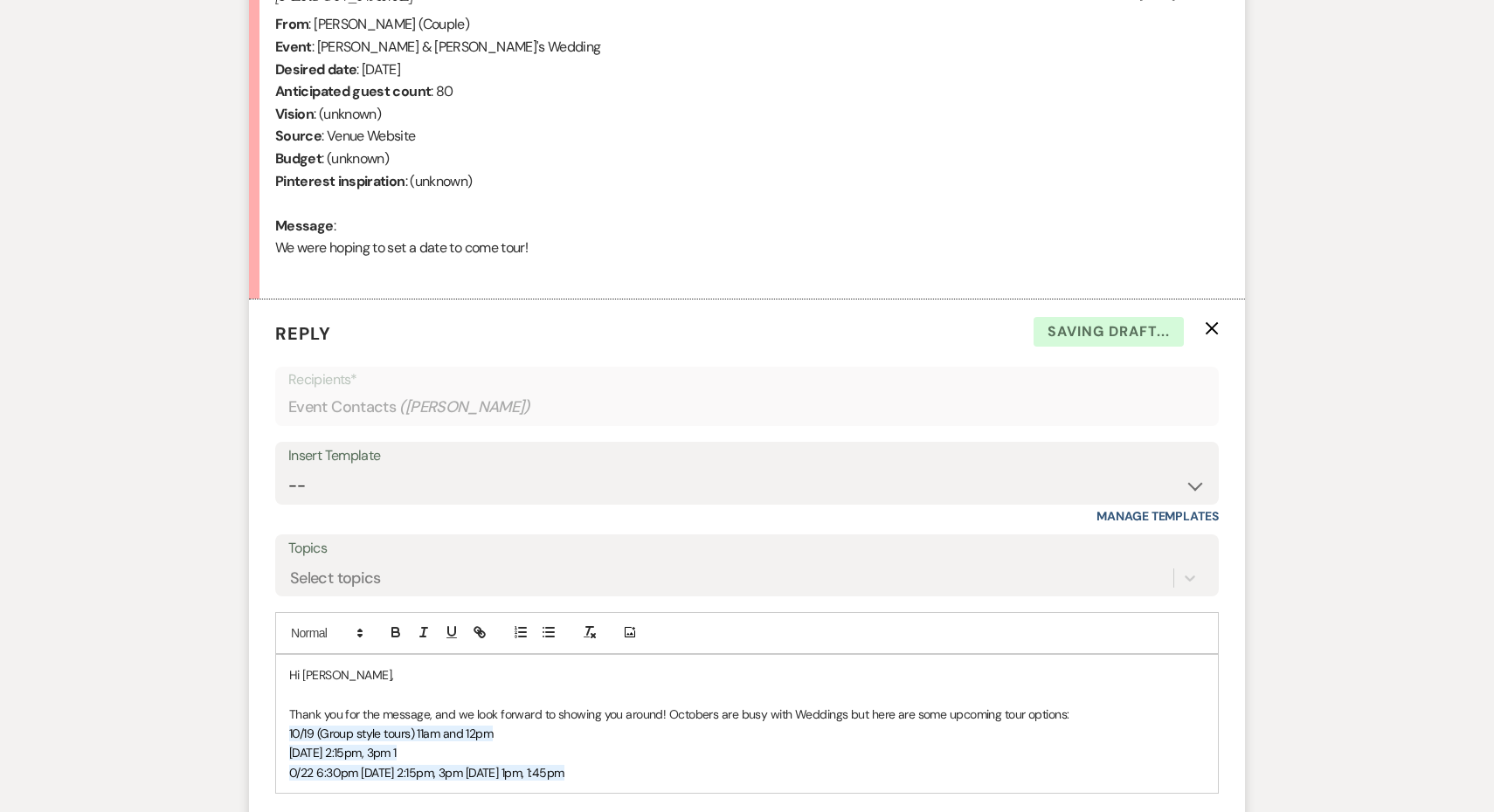
click at [362, 766] on span "﻿ 0/22 6:30pm [DATE] 2:15pm, 3pm [DATE] 1pm, 1:45pm" at bounding box center [426, 773] width 276 height 15
click at [377, 785] on span "﻿ [DATE] 2:15pm, 3pm [DATE] 1pm, 1:45pm" at bounding box center [390, 792] width 203 height 15
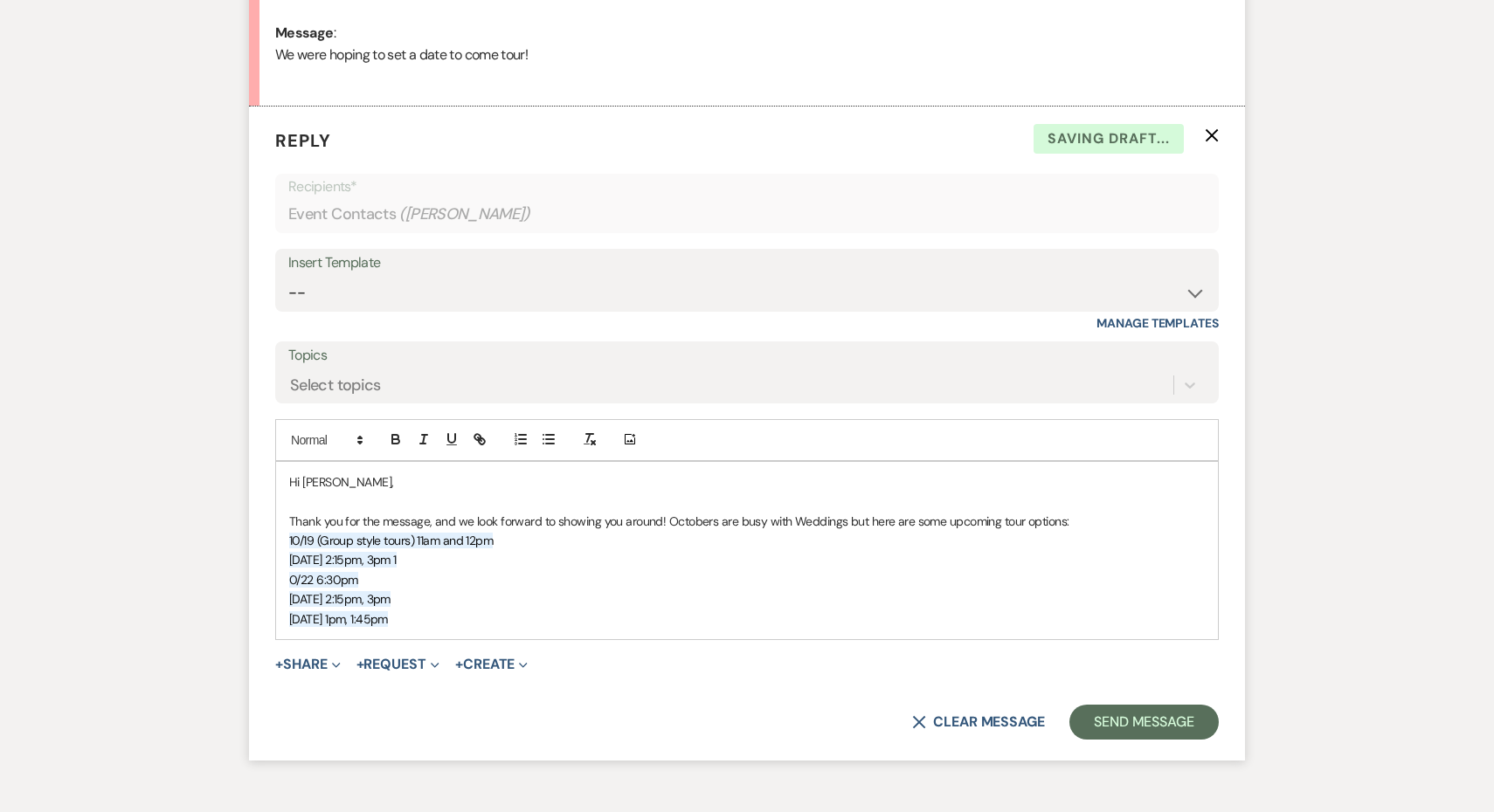
scroll to position [910, 0]
click at [441, 617] on div "Hi [PERSON_NAME], Thank you for the message, and we look forward to showing you…" at bounding box center [747, 549] width 942 height 178
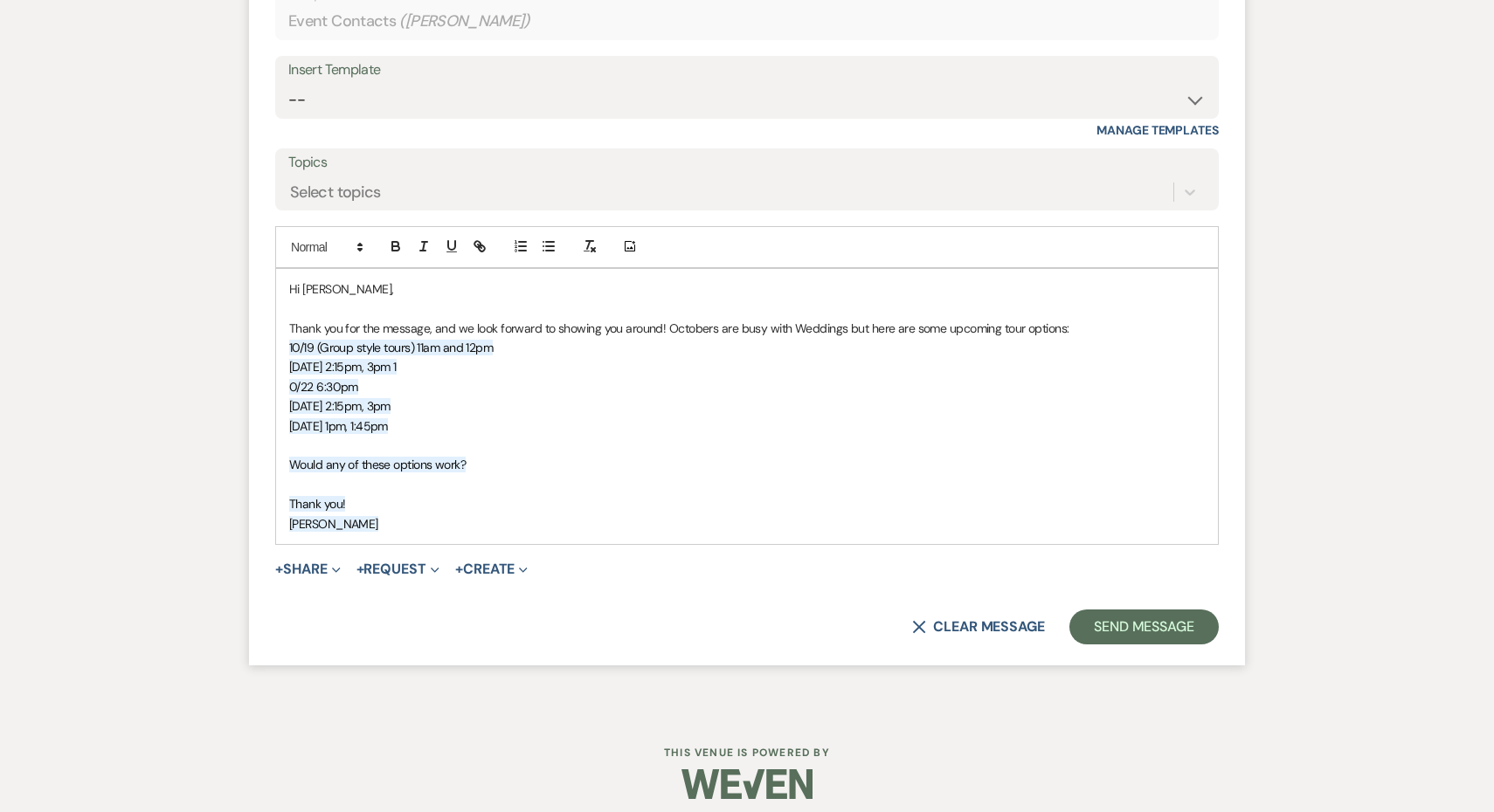
scroll to position [1100, 0]
click at [1152, 611] on button "Send Message" at bounding box center [1145, 629] width 150 height 35
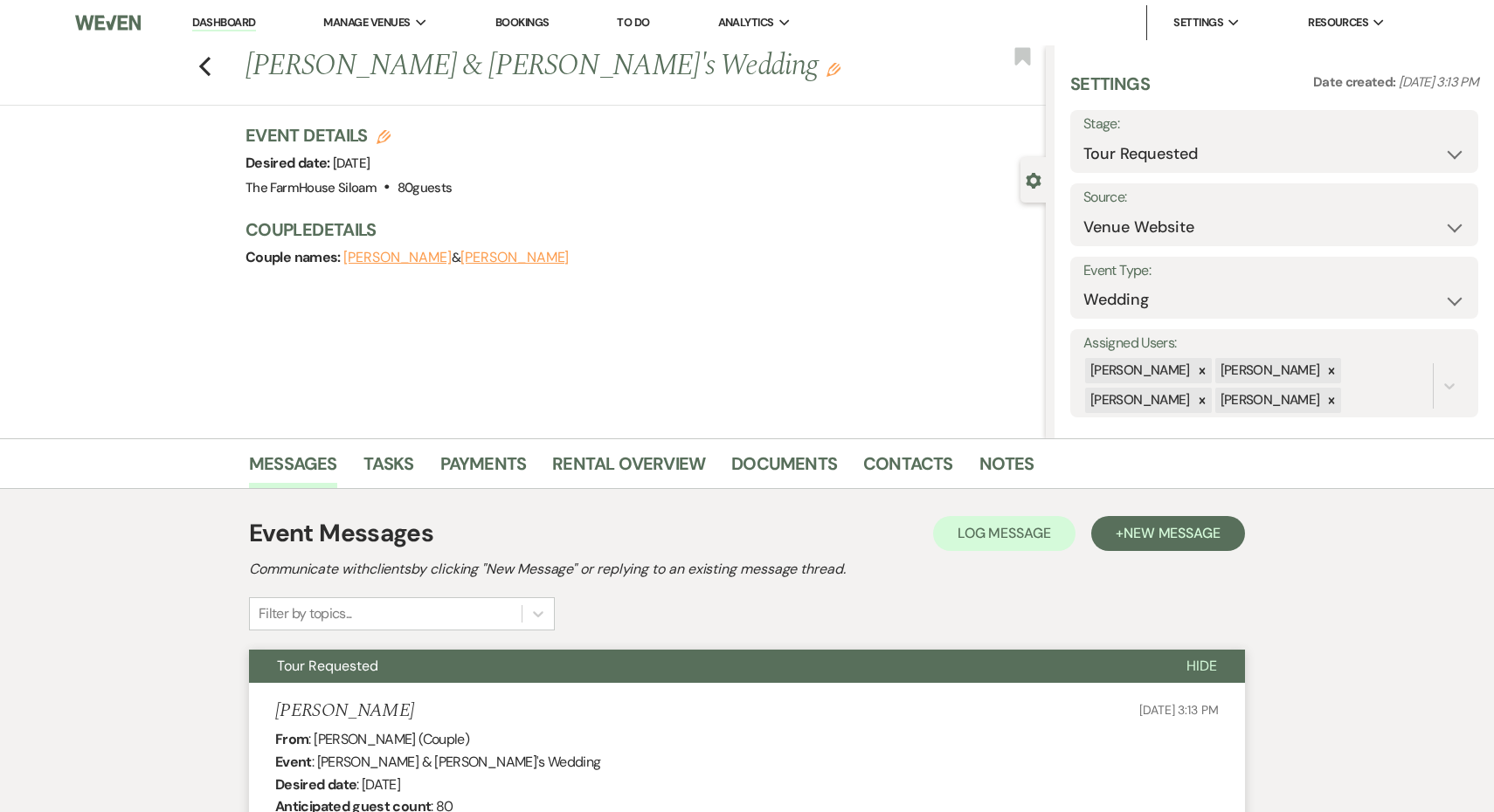
scroll to position [0, 0]
click at [206, 61] on use "button" at bounding box center [205, 66] width 12 height 19
select select "2"
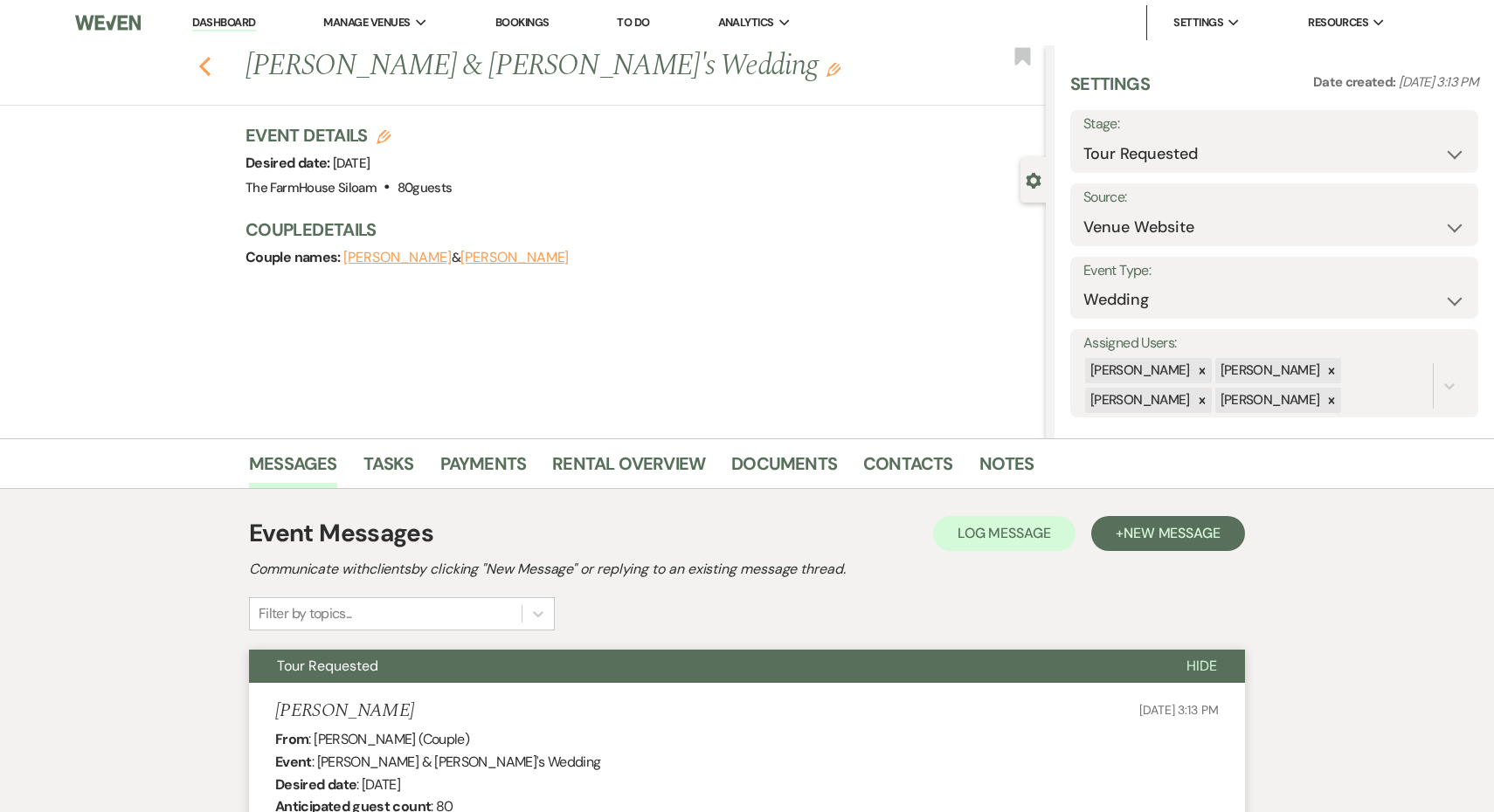
select select "2"
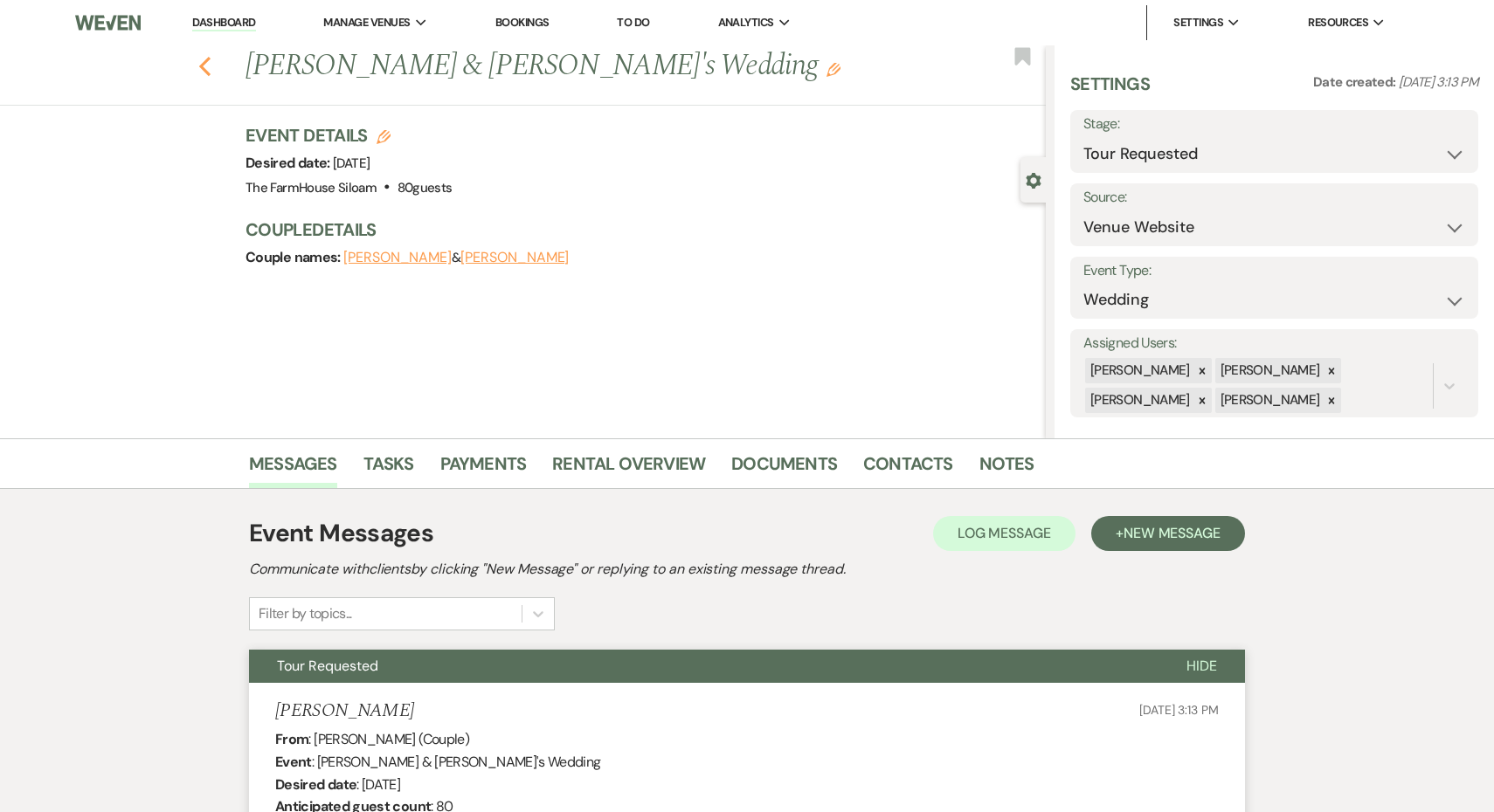
select select "2"
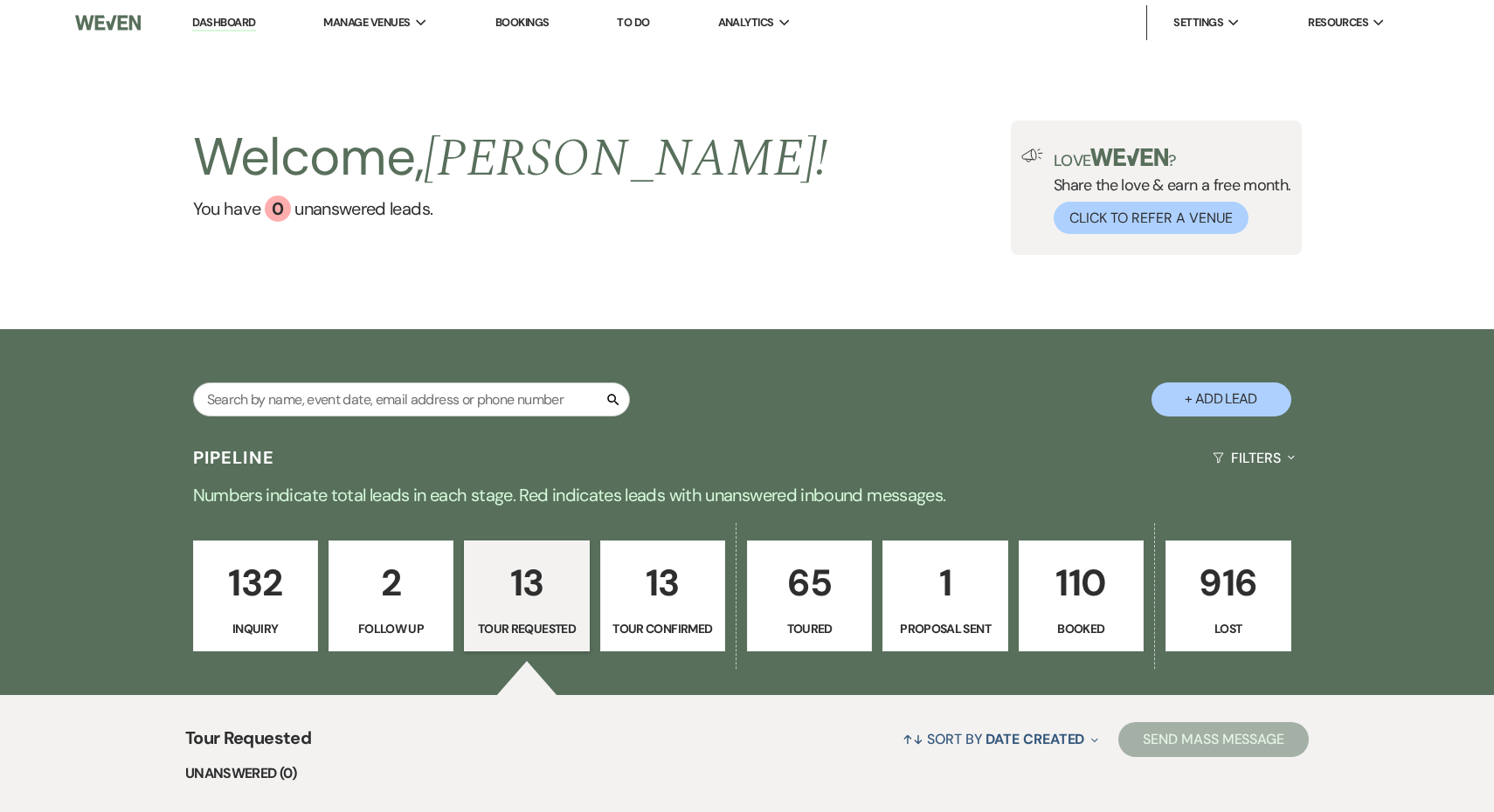
click at [1115, 601] on p "110" at bounding box center [1081, 583] width 102 height 59
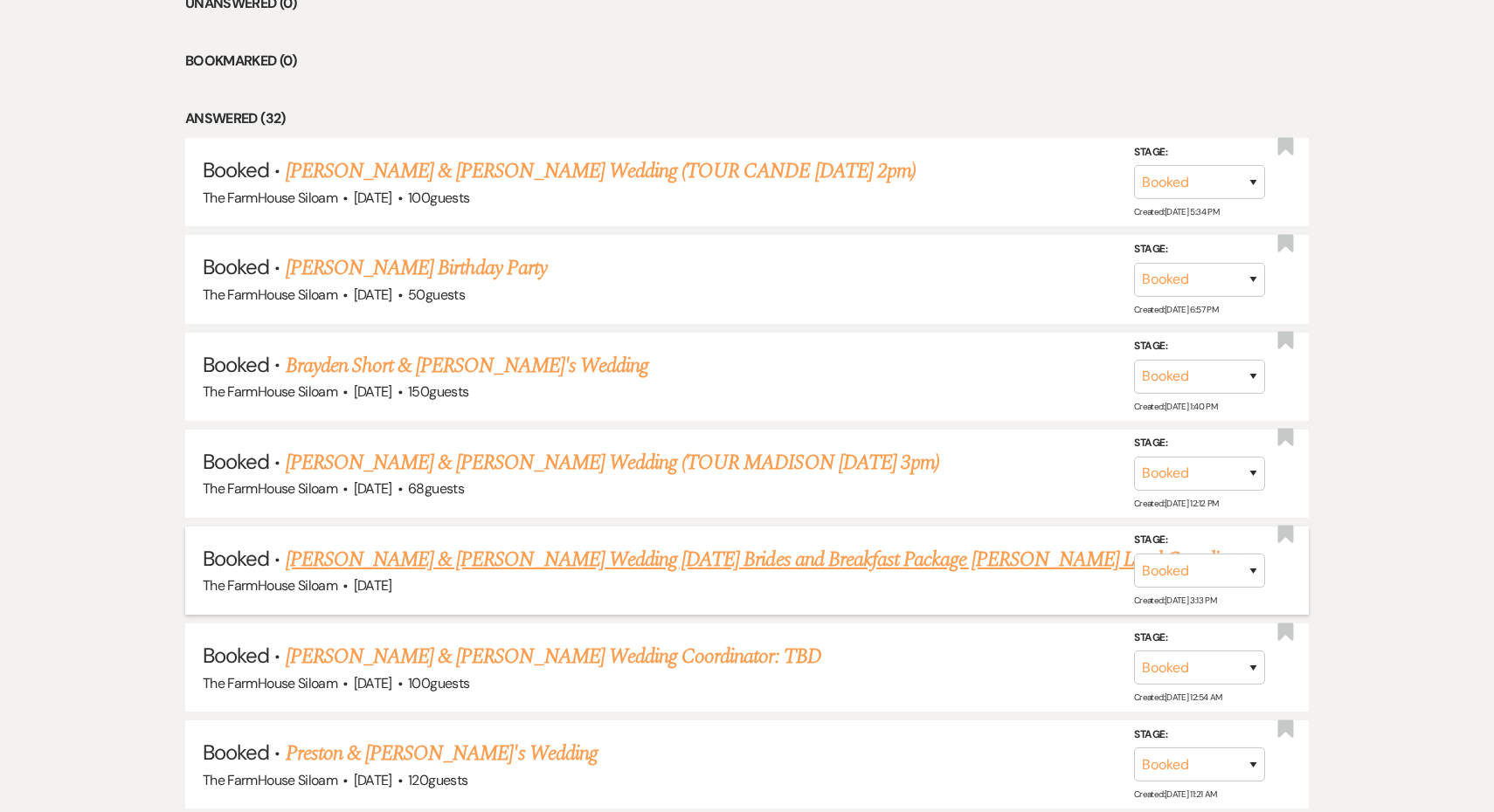
scroll to position [772, 0]
click at [480, 262] on link "[PERSON_NAME] Birthday Party" at bounding box center [417, 267] width 261 height 32
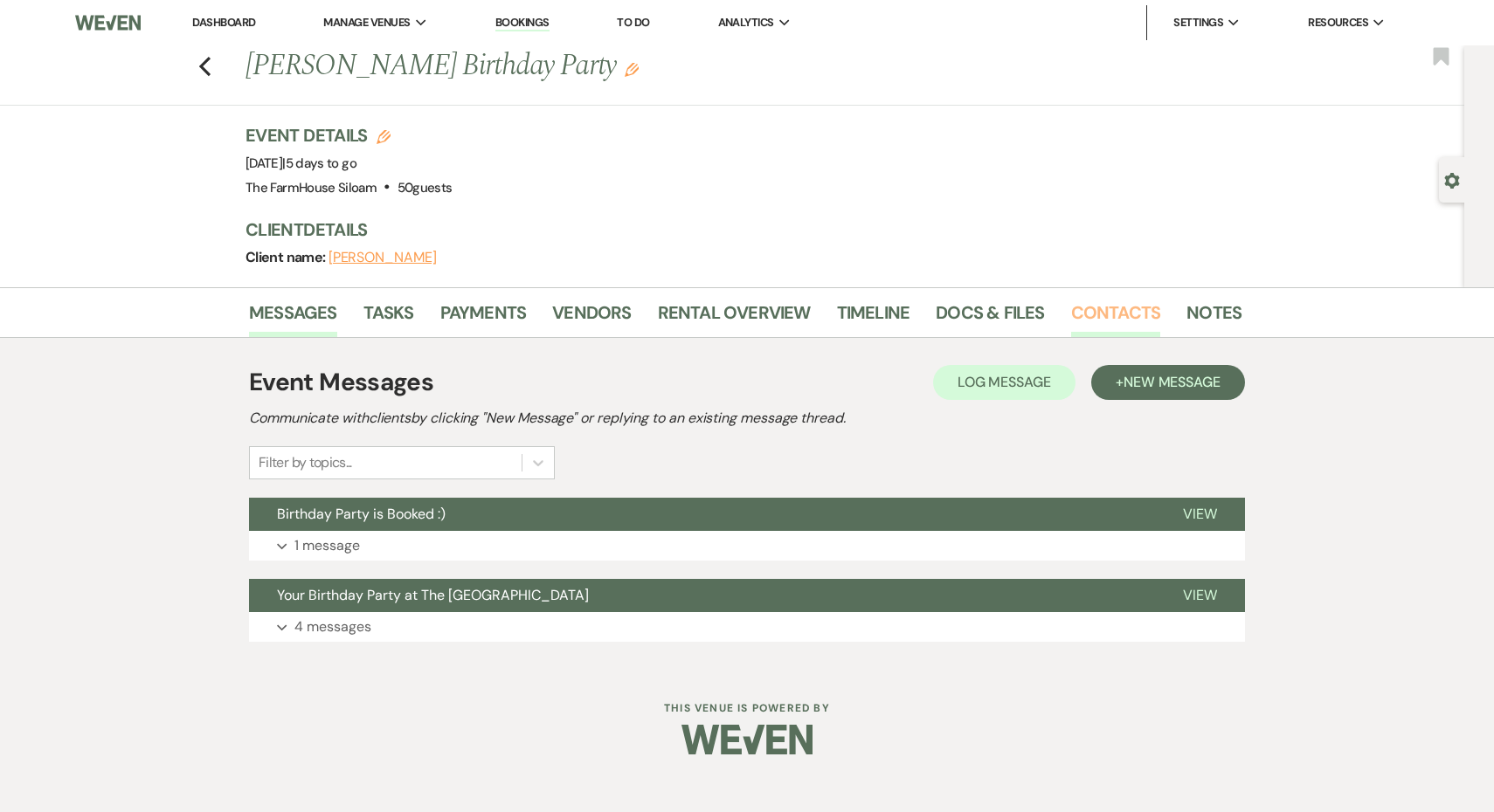
click at [1104, 311] on link "Contacts" at bounding box center [1117, 318] width 90 height 38
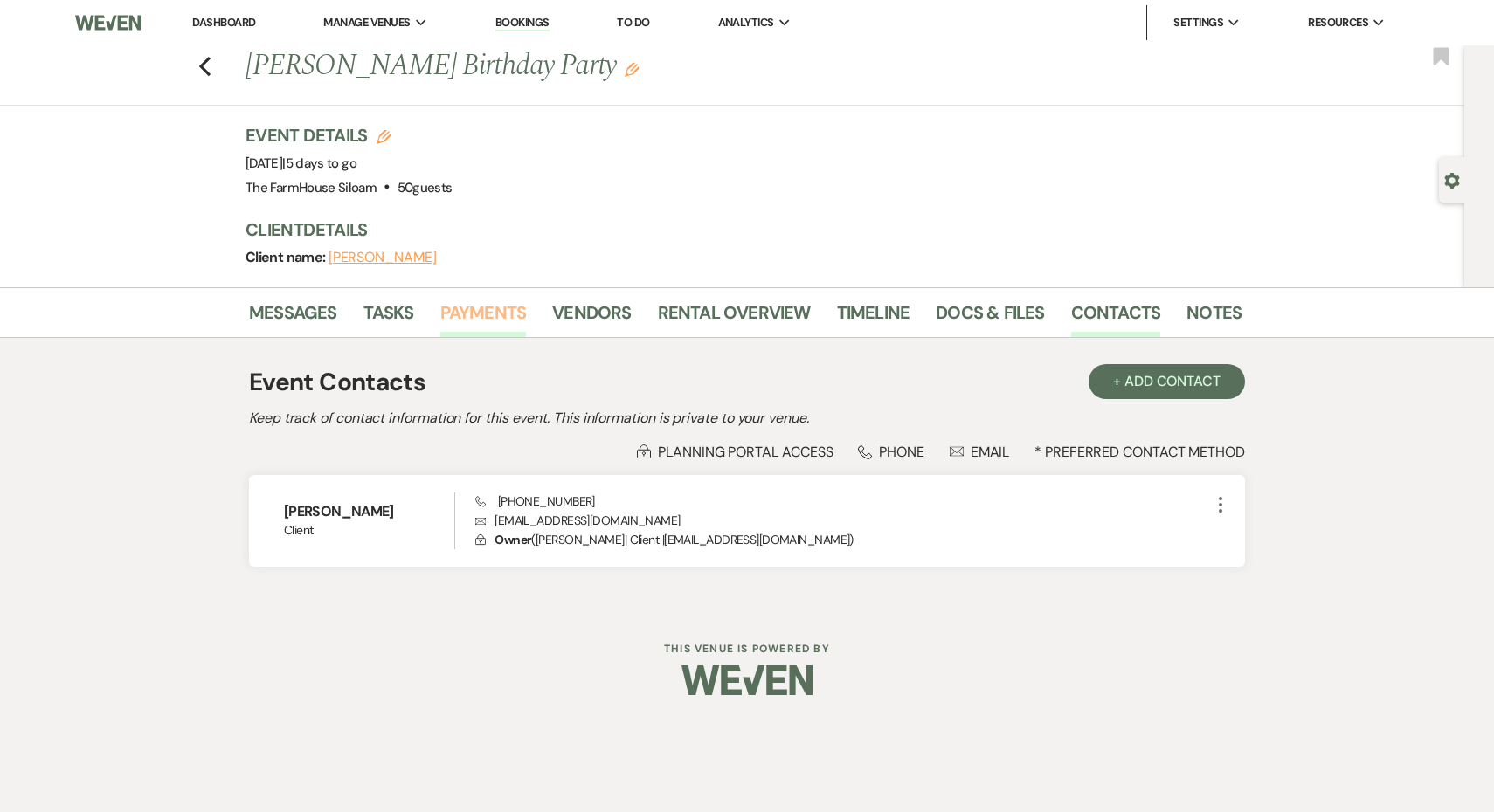
click at [491, 309] on link "Payments" at bounding box center [484, 318] width 86 height 38
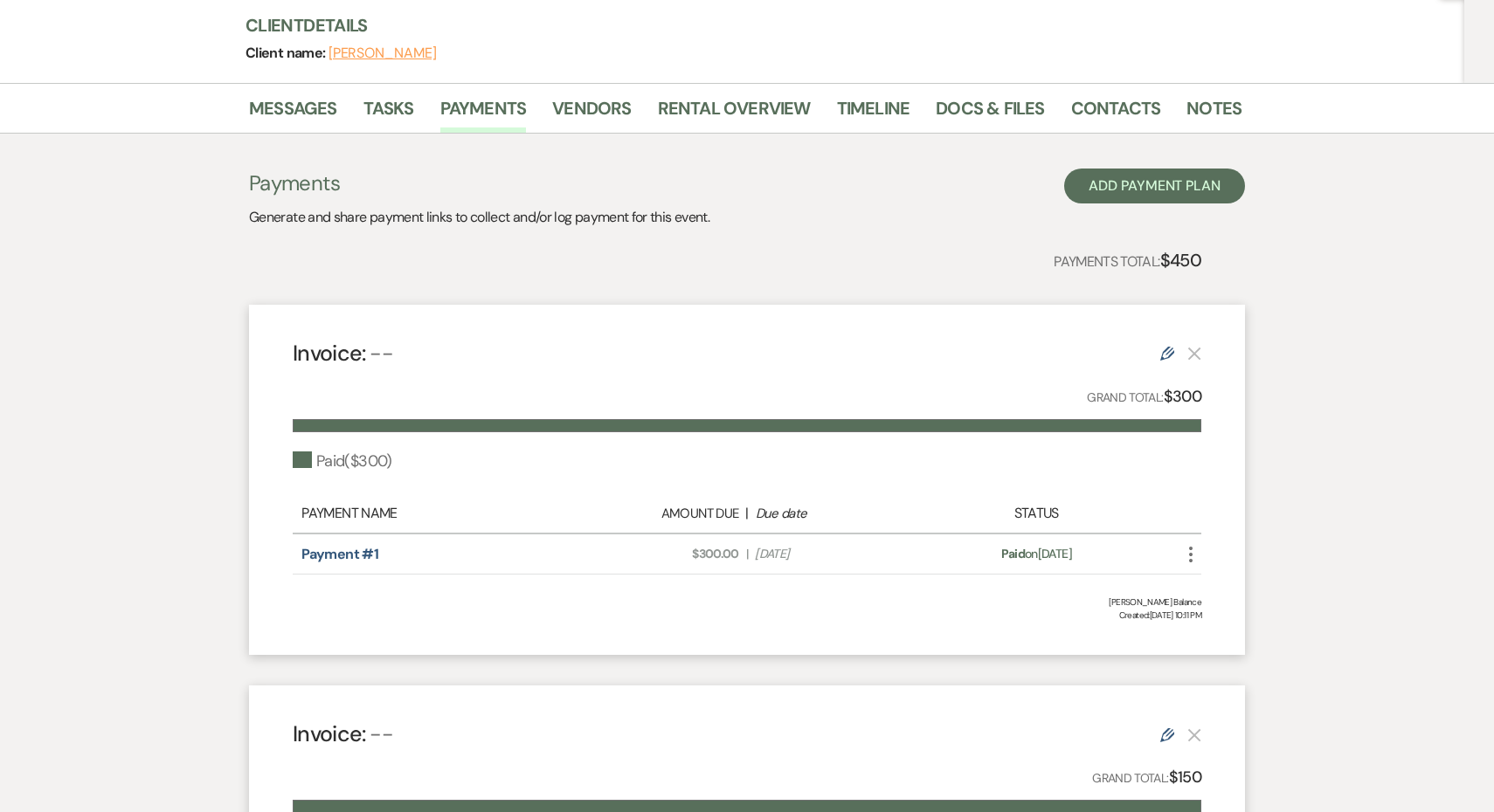
scroll to position [203, 0]
